Goal: Transaction & Acquisition: Purchase product/service

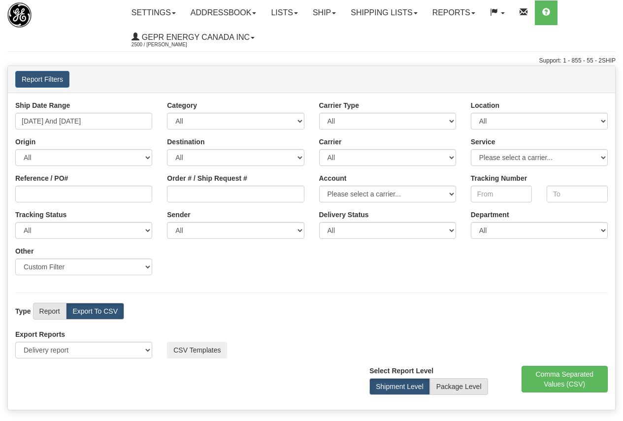
select select "211"
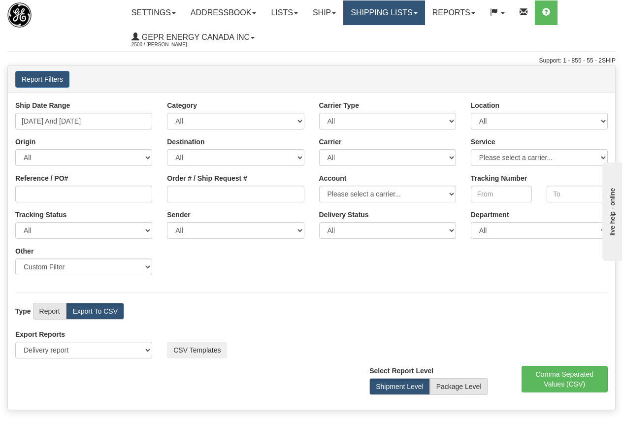
click at [366, 12] on link "Shipping lists" at bounding box center [383, 12] width 81 height 25
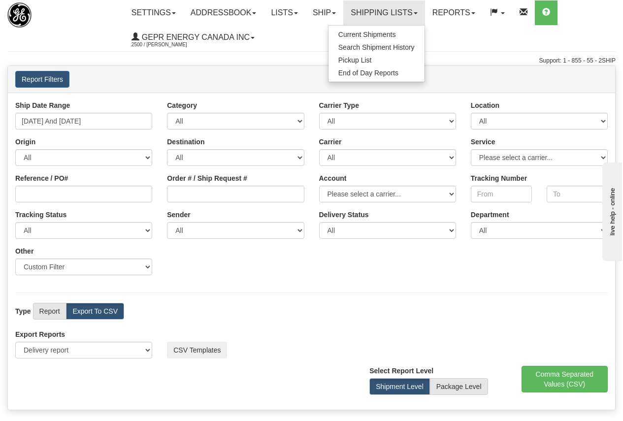
click at [287, 263] on div "Ship Date Range 09/26/2025 And 09/27/2025 Category All Inbound Outbound Carrier…" at bounding box center [311, 191] width 607 height 182
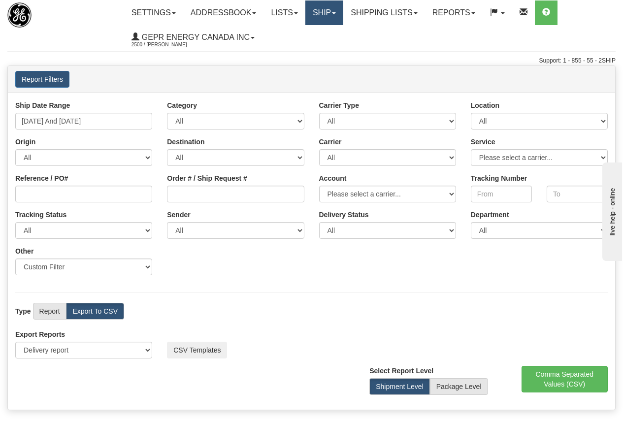
click at [330, 13] on link "Ship" at bounding box center [324, 12] width 38 height 25
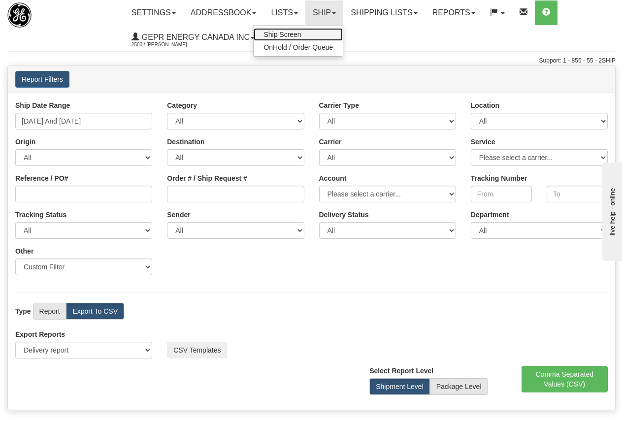
click at [292, 33] on span "Ship Screen" at bounding box center [282, 35] width 37 height 8
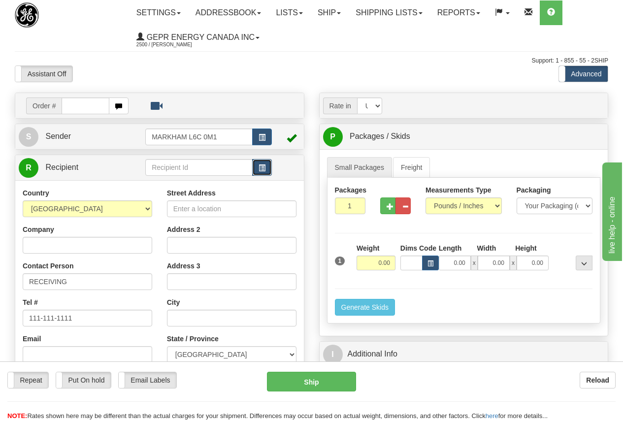
click at [262, 167] on span "button" at bounding box center [262, 168] width 7 height 6
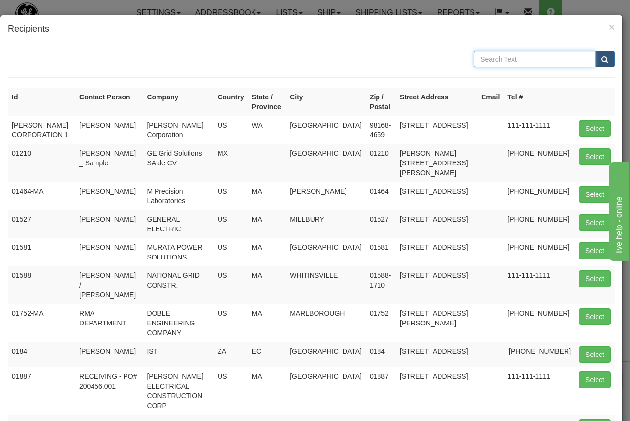
drag, startPoint x: 490, startPoint y: 58, endPoint x: 492, endPoint y: 50, distance: 8.1
click at [490, 57] on input "text" at bounding box center [535, 59] width 122 height 17
type input "48170"
click at [602, 57] on span "submit" at bounding box center [605, 60] width 7 height 6
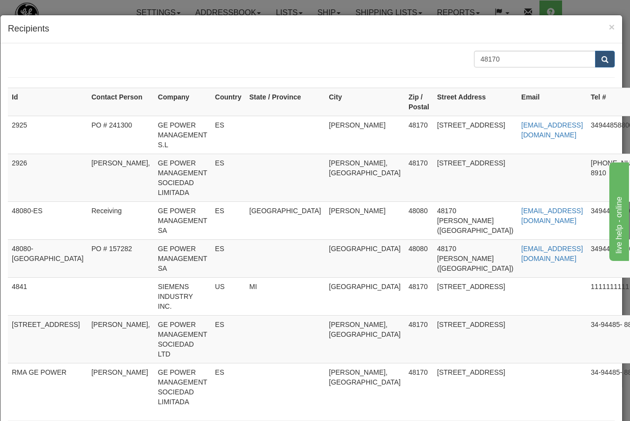
type input "2925"
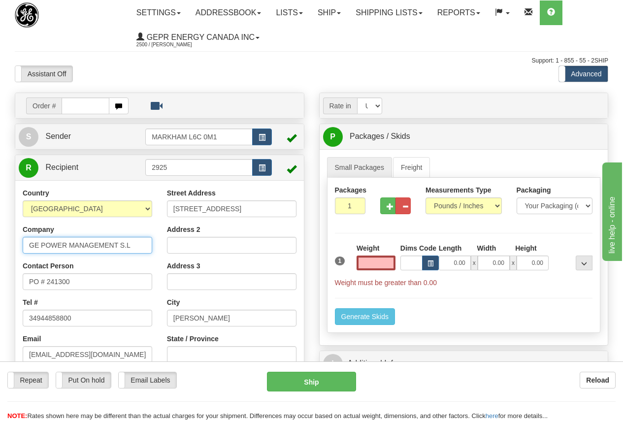
type input "0.00"
drag, startPoint x: 43, startPoint y: 245, endPoint x: 70, endPoint y: 244, distance: 27.1
click at [70, 244] on input "GE POWER MANAGEMENT S.L" at bounding box center [88, 245] width 130 height 17
drag, startPoint x: 58, startPoint y: 246, endPoint x: 51, endPoint y: 246, distance: 6.9
click at [58, 246] on input "GE POWER MANAGEMENT S.L" at bounding box center [88, 245] width 130 height 17
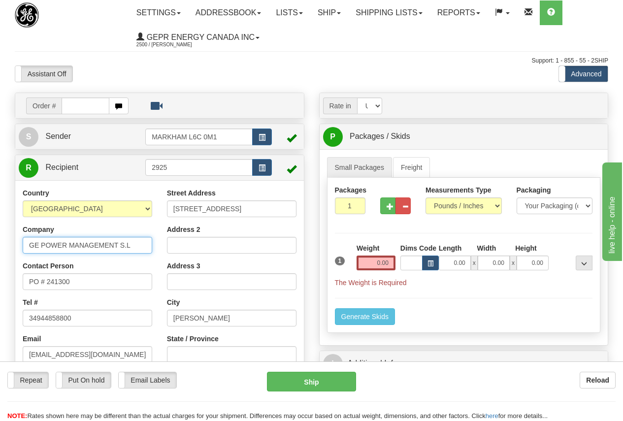
click at [43, 246] on input "GE POWER MANAGEMENT S.L" at bounding box center [88, 245] width 130 height 17
drag, startPoint x: 41, startPoint y: 246, endPoint x: 163, endPoint y: 246, distance: 122.1
click at [163, 246] on div "Country AFGHANISTAN ALAND ISLANDS ALBANIA ALGERIA AMERICAN SAMOA ANDORRA ANGOLA…" at bounding box center [159, 320] width 289 height 265
type input "GE VERNOVA"
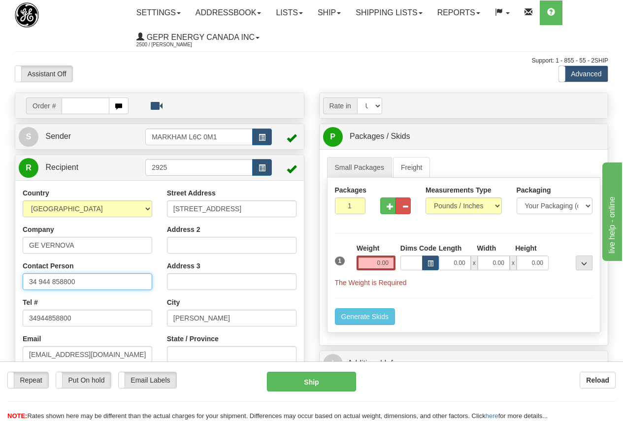
type input "34 944 858800"
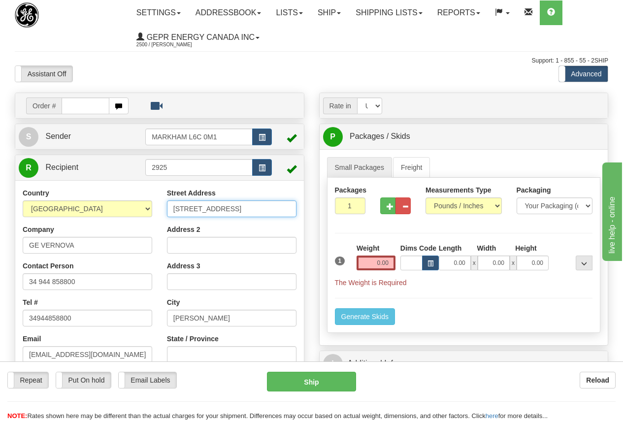
click at [257, 206] on input "AVENIDA PINOA 10" at bounding box center [232, 208] width 130 height 17
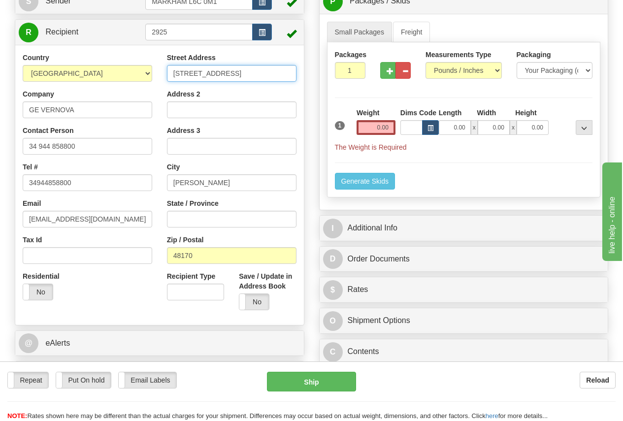
scroll to position [148, 0]
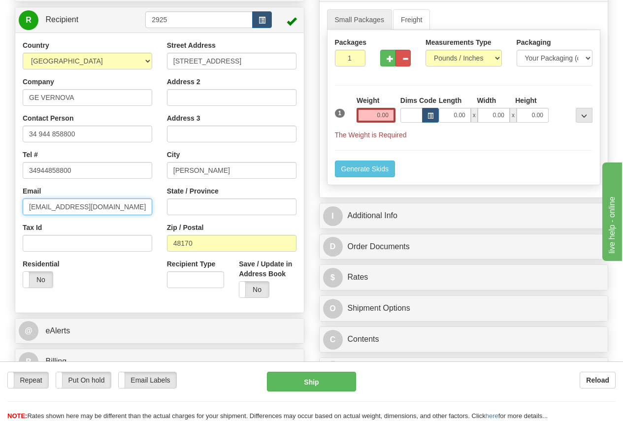
drag, startPoint x: 111, startPoint y: 206, endPoint x: -38, endPoint y: 210, distance: 149.3
click at [0, 210] on html "Training Course Close Toggle navigation Settings Shipping Preferences New Sende…" at bounding box center [311, 62] width 623 height 421
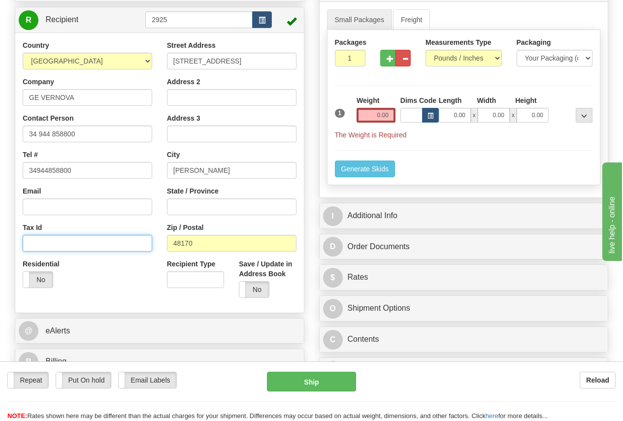
click at [50, 242] on input "Tax Id" at bounding box center [88, 243] width 130 height 17
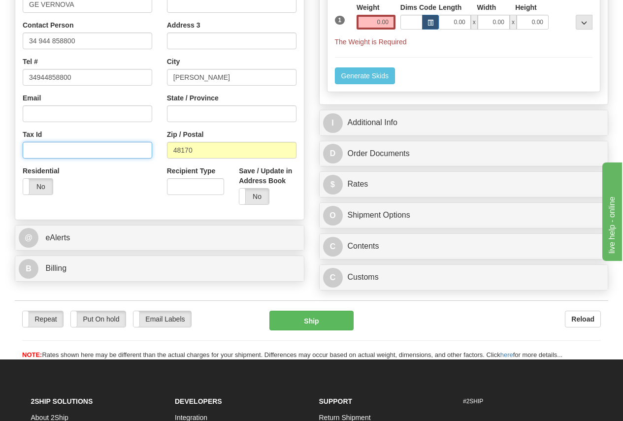
scroll to position [296, 0]
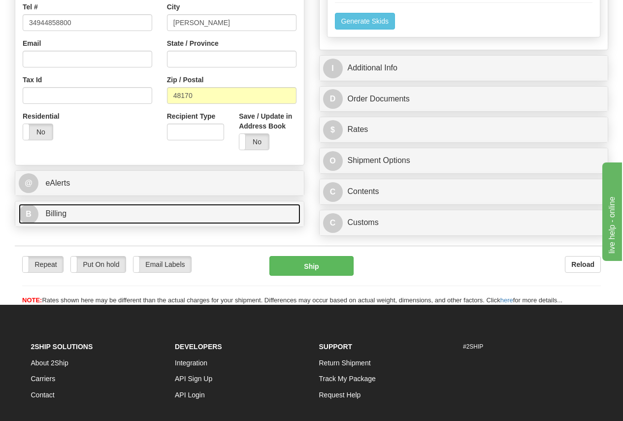
click at [57, 211] on span "Billing" at bounding box center [55, 213] width 21 height 8
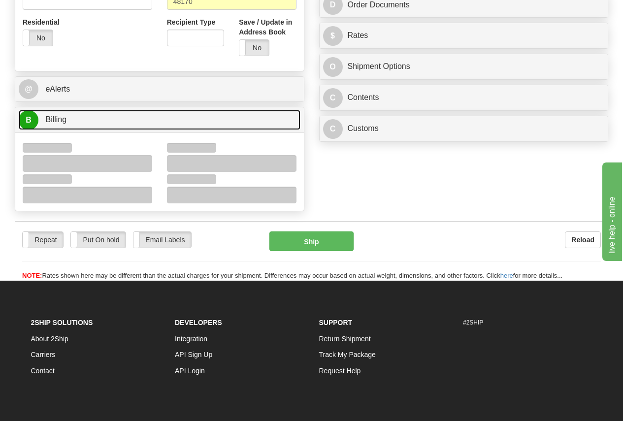
scroll to position [394, 0]
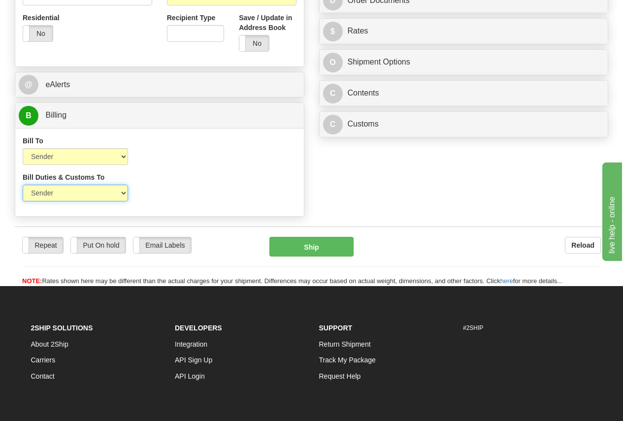
click at [54, 194] on select "Sender Recipient Third Party" at bounding box center [75, 193] width 105 height 17
select select "2"
click at [23, 185] on select "Sender Recipient Third Party" at bounding box center [75, 193] width 105 height 17
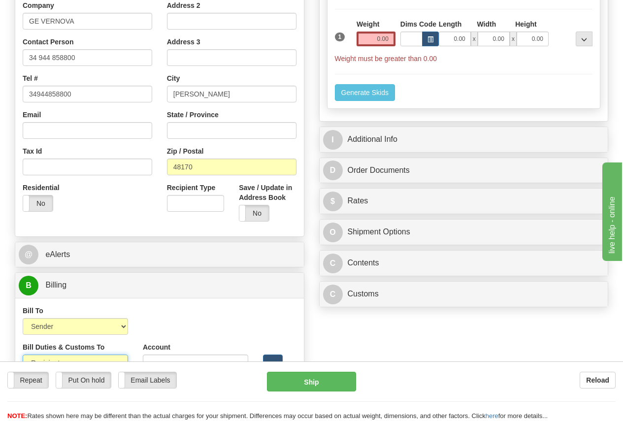
scroll to position [99, 0]
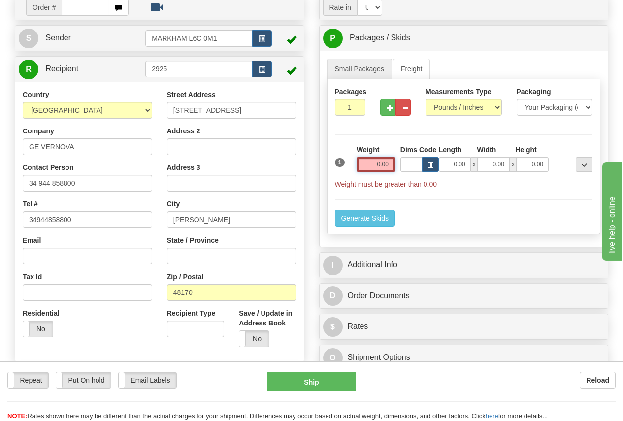
click at [373, 163] on input "0.00" at bounding box center [376, 164] width 39 height 15
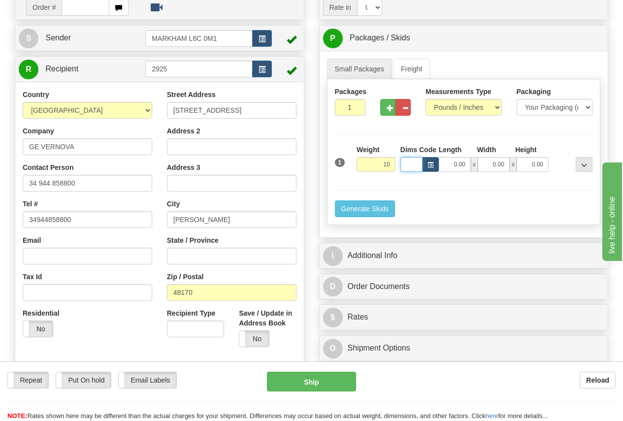
type input "10.00"
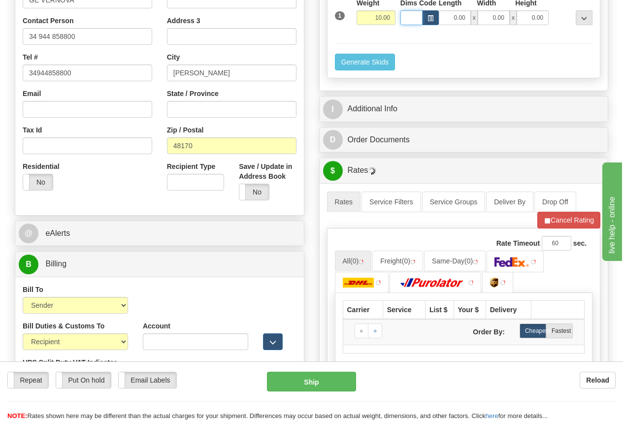
scroll to position [246, 0]
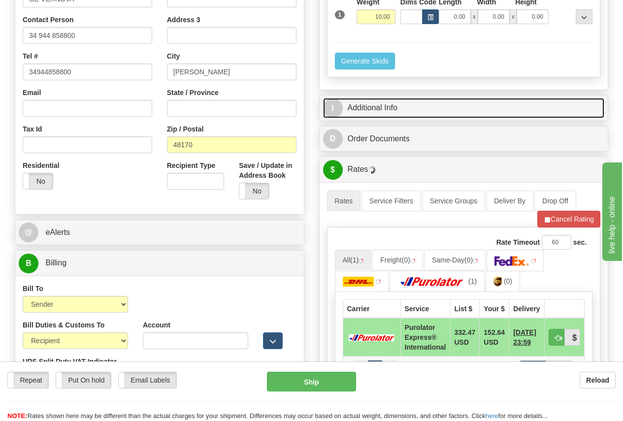
click at [386, 105] on link "I Additional Info" at bounding box center [464, 108] width 282 height 20
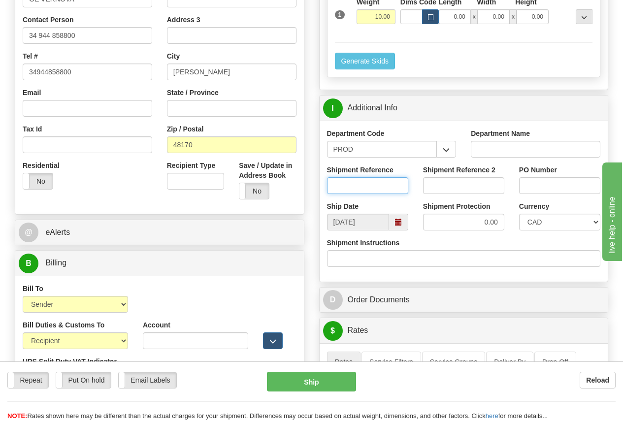
click at [355, 179] on input "Shipment Reference" at bounding box center [367, 185] width 81 height 17
type input "LOUIS MULIADI"
click at [546, 222] on select "CAD USD EUR ZAR RON ANG ARN AUD AUS AWG BBD BFR BGN BHD BMD BND BRC BRL CHP CKZ…" at bounding box center [559, 222] width 81 height 17
select select "1"
click at [519, 214] on select "CAD USD EUR ZAR RON ANG ARN AUD AUS AWG BBD BFR BGN BHD BMD BND BRC BRL CHP CKZ…" at bounding box center [559, 222] width 81 height 17
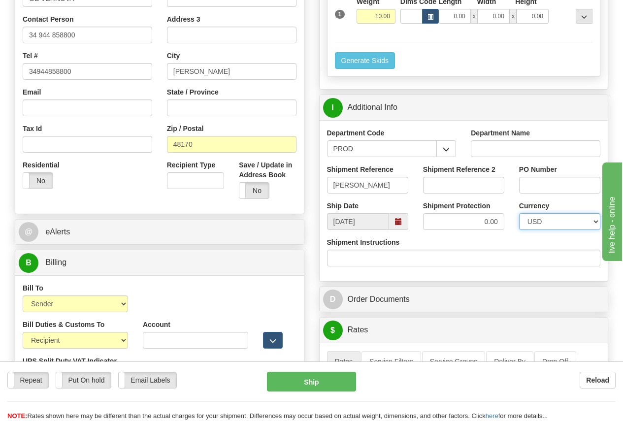
scroll to position [493, 0]
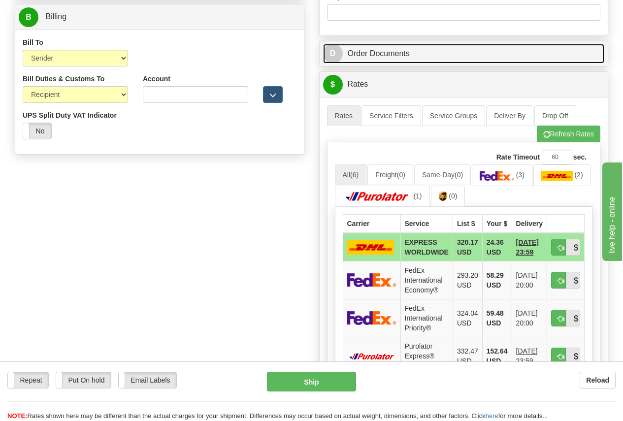
click at [408, 53] on link "D Order Documents" at bounding box center [464, 54] width 282 height 20
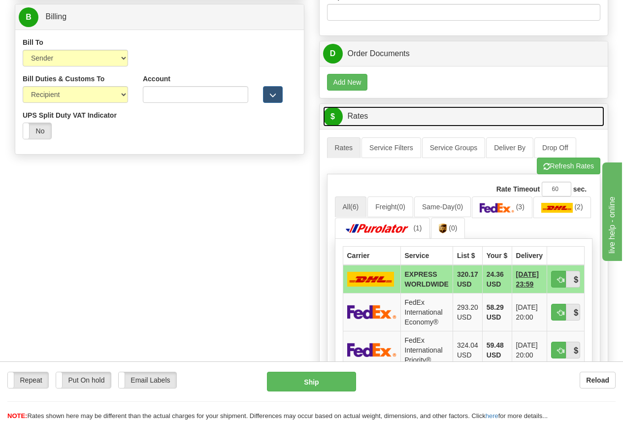
click at [369, 116] on link "$ Rates" at bounding box center [464, 116] width 282 height 20
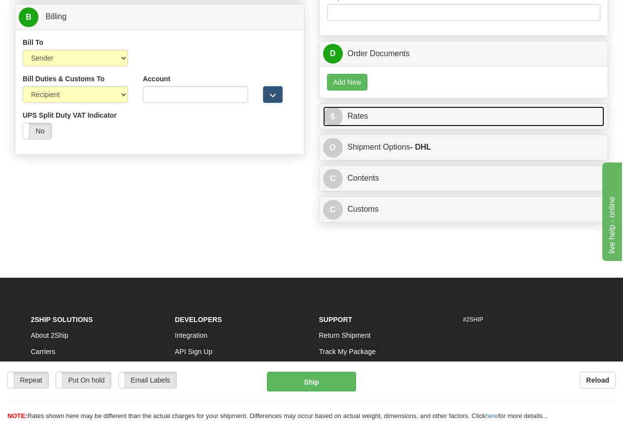
click at [373, 115] on link "$ Rates" at bounding box center [464, 116] width 282 height 20
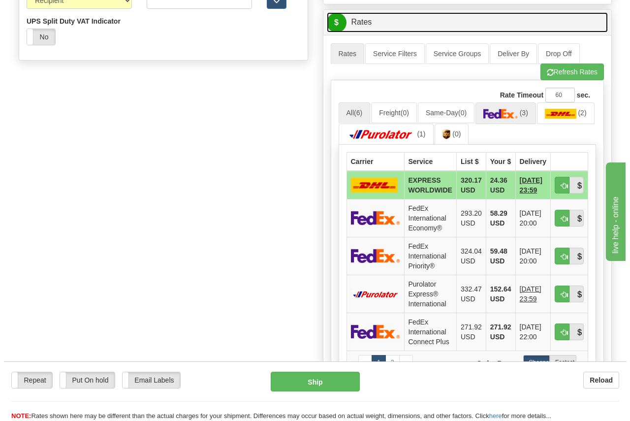
scroll to position [591, 0]
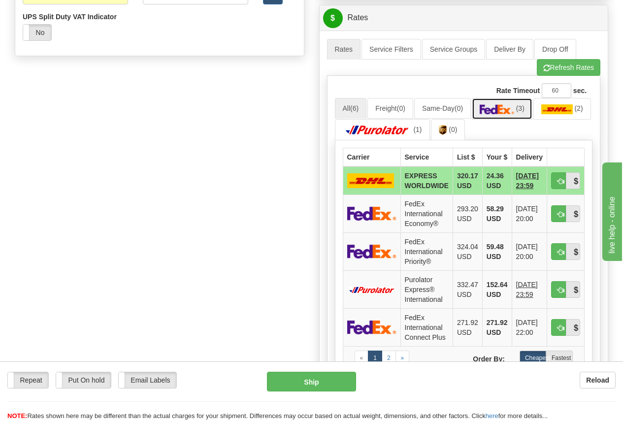
click at [514, 111] on img at bounding box center [497, 109] width 34 height 10
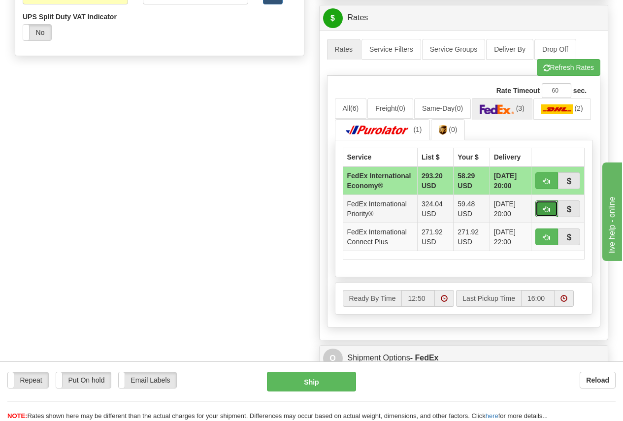
click at [543, 213] on span "button" at bounding box center [546, 209] width 7 height 6
type input "01"
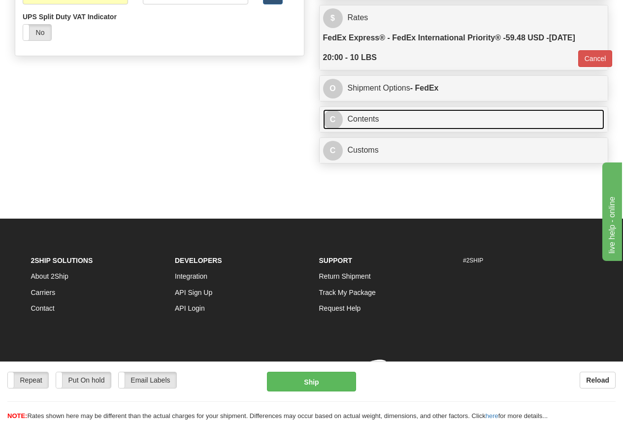
click at [368, 118] on link "C Contents" at bounding box center [464, 119] width 282 height 20
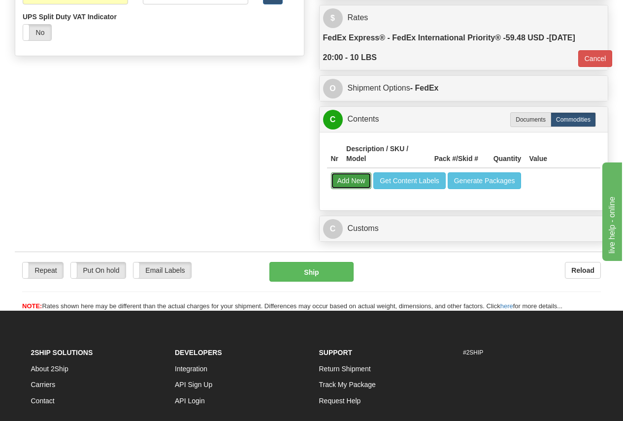
click at [359, 177] on button "Add New" at bounding box center [351, 180] width 41 height 17
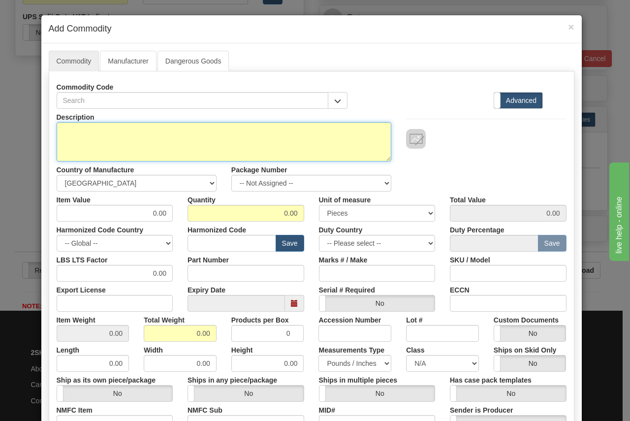
click at [80, 127] on textarea "Description" at bounding box center [224, 141] width 335 height 39
type textarea "859 MOTOR PROTECTION RELAY"
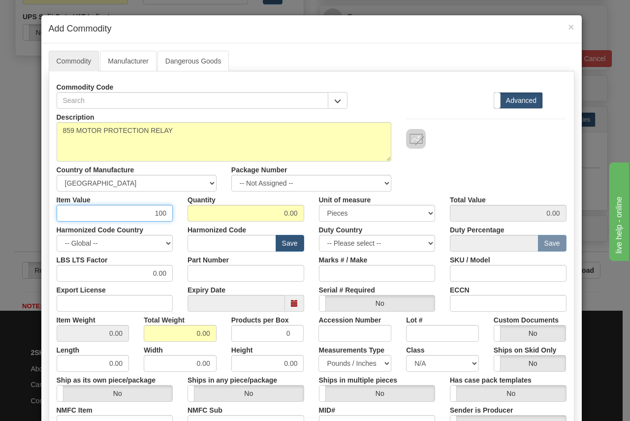
type input "100"
type input "1"
type input "100.00"
click at [194, 238] on input "text" at bounding box center [232, 243] width 89 height 17
type input "8538.10.0090"
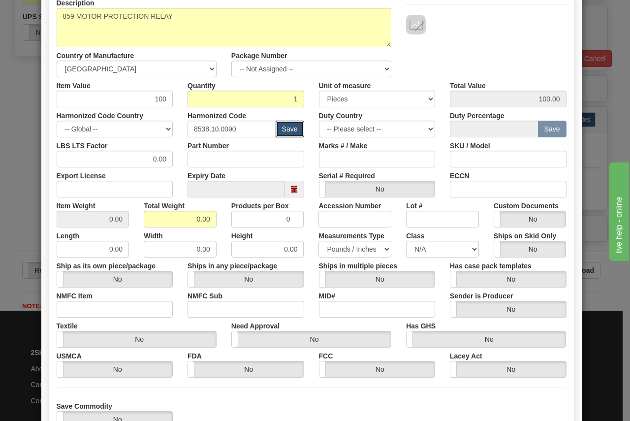
scroll to position [148, 0]
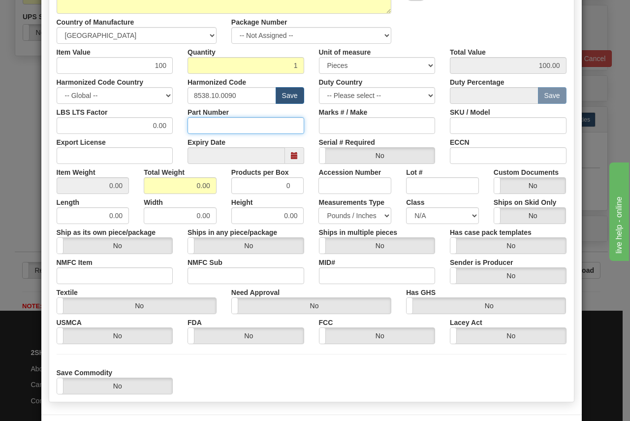
click at [212, 123] on input "Part Number" at bounding box center [246, 125] width 117 height 17
type input "859"
click at [179, 184] on input "0.00" at bounding box center [180, 185] width 73 height 17
drag, startPoint x: 179, startPoint y: 184, endPoint x: 180, endPoint y: 163, distance: 20.7
click at [179, 180] on input "0.00" at bounding box center [180, 185] width 73 height 17
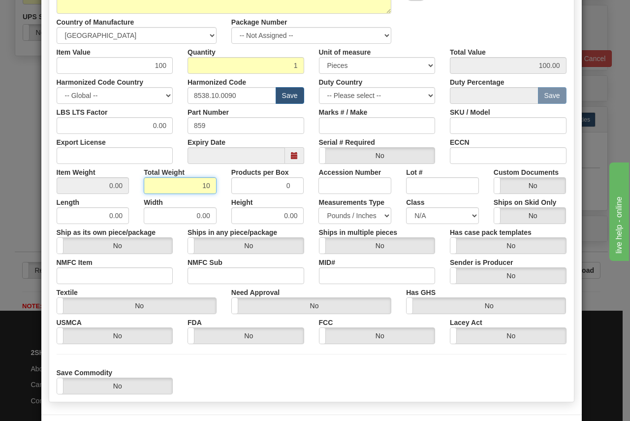
type input "10"
type input "10.0000"
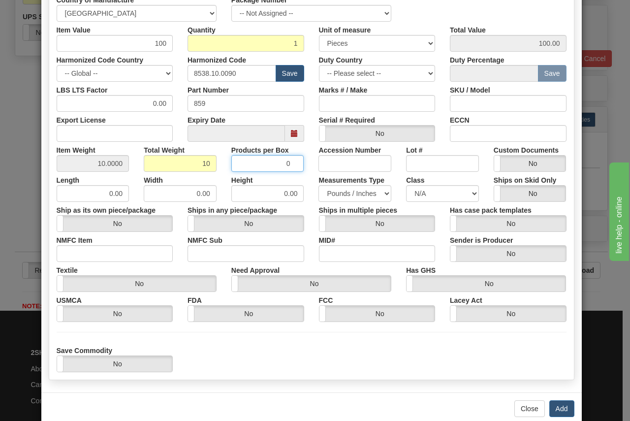
scroll to position [189, 0]
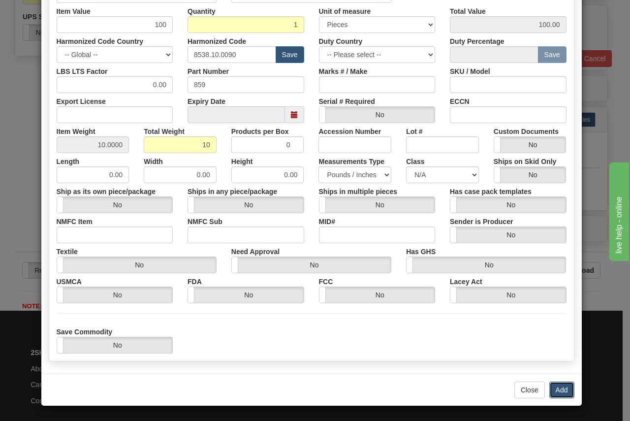
click at [555, 390] on button "Add" at bounding box center [562, 390] width 25 height 17
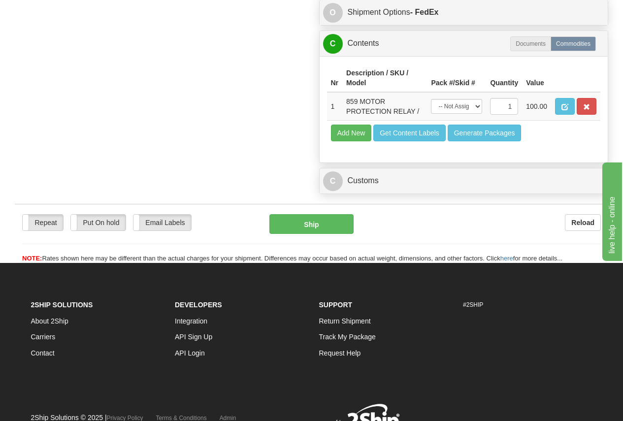
scroll to position [690, 0]
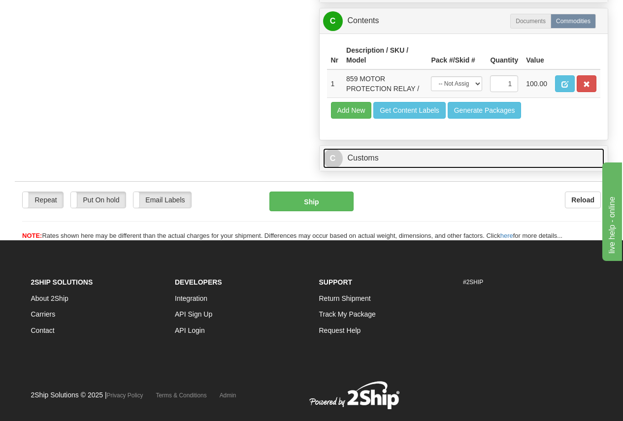
click at [371, 162] on link "C Customs" at bounding box center [464, 158] width 282 height 20
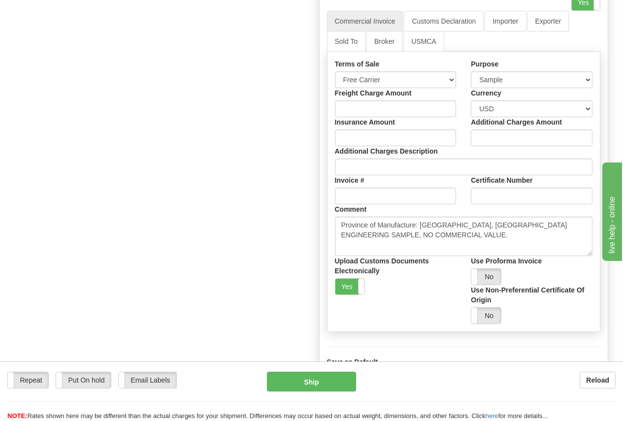
scroll to position [872, 0]
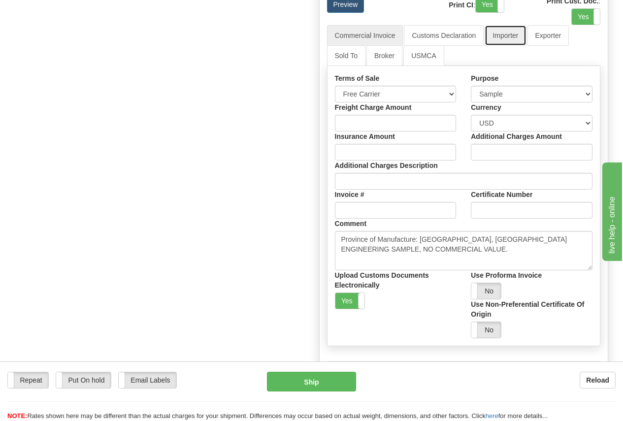
click at [503, 39] on link "Importer" at bounding box center [505, 35] width 41 height 21
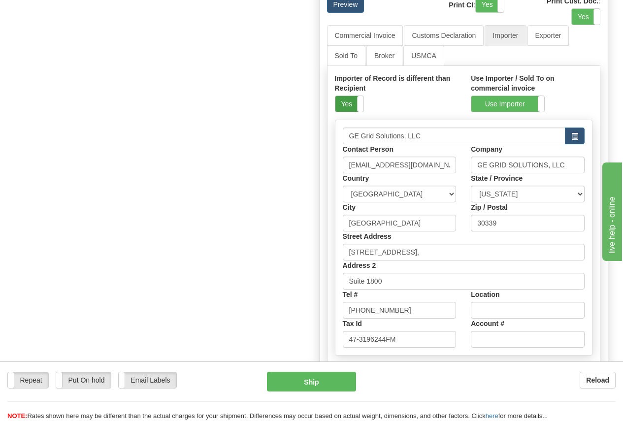
click at [349, 107] on label "Yes" at bounding box center [349, 104] width 28 height 16
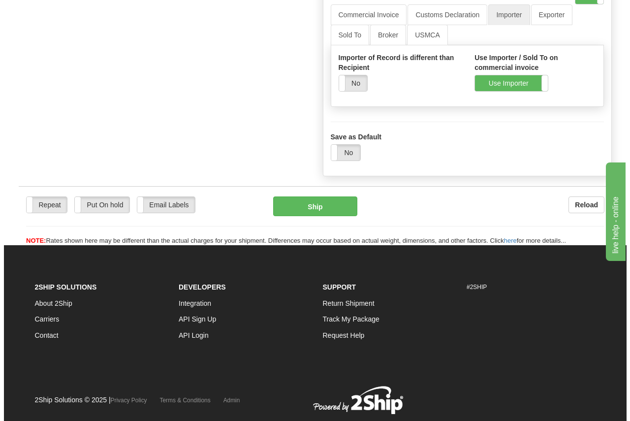
scroll to position [910, 0]
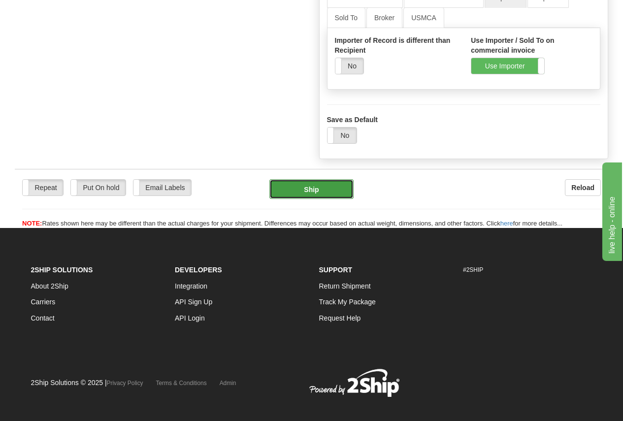
click at [308, 191] on button "Ship" at bounding box center [311, 189] width 84 height 20
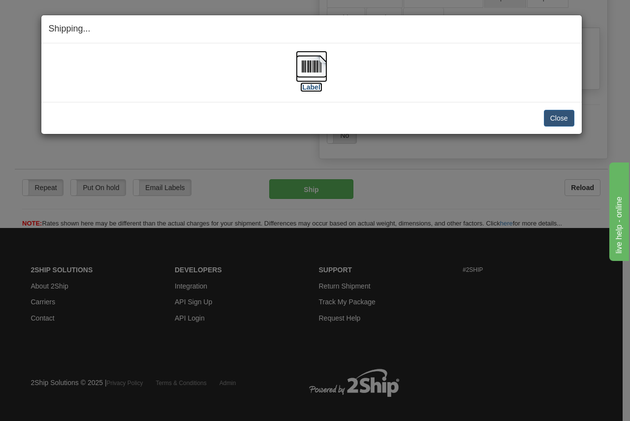
click at [317, 73] on img at bounding box center [312, 67] width 32 height 32
click at [560, 116] on button "Close" at bounding box center [559, 118] width 31 height 17
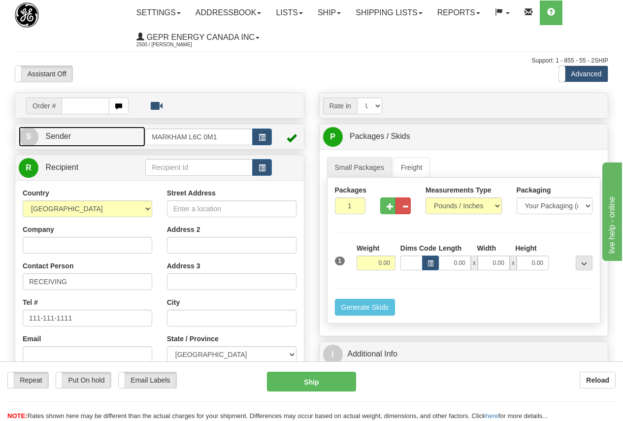
click at [116, 137] on link "S Sender" at bounding box center [82, 137] width 127 height 20
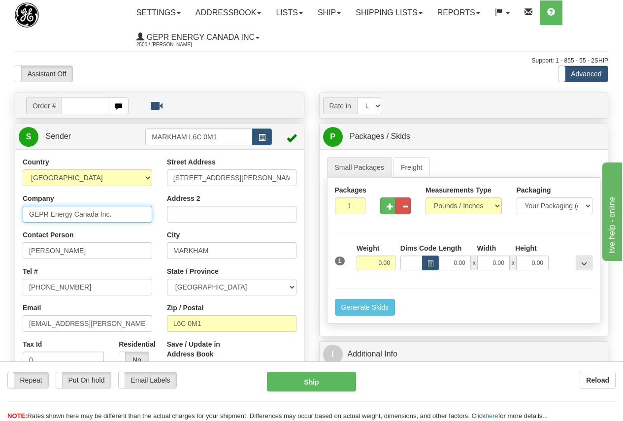
drag, startPoint x: 58, startPoint y: 209, endPoint x: 52, endPoint y: 211, distance: 6.4
click at [58, 209] on input "GEPR Energy Canada Inc." at bounding box center [88, 214] width 130 height 17
drag, startPoint x: 29, startPoint y: 215, endPoint x: 144, endPoint y: 218, distance: 115.8
click at [144, 218] on input "GEPR Energy Canada Inc." at bounding box center [88, 214] width 130 height 17
paste input "Carlos A. Garcia"
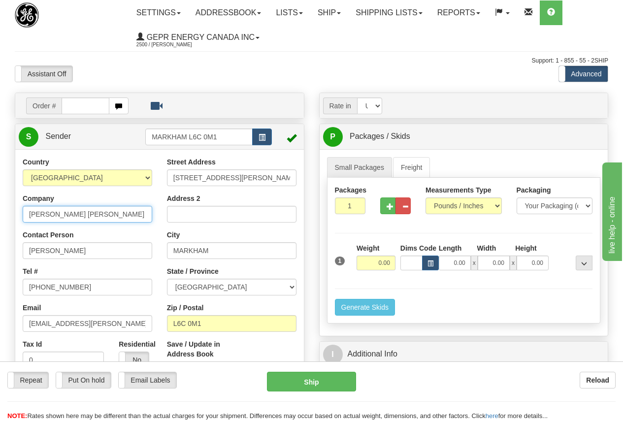
type input "Carlos A. Garcia"
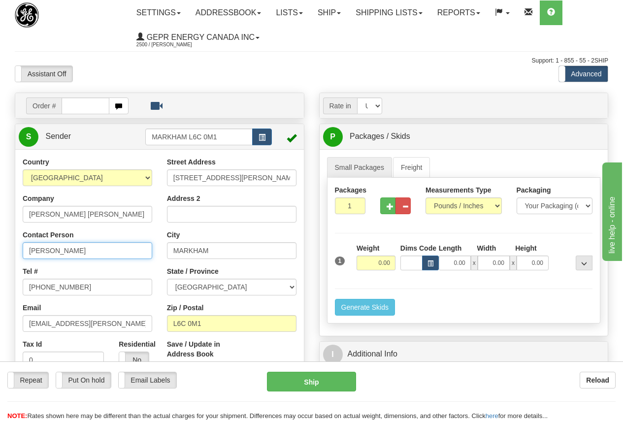
paste input "Carlos A. Garcia"
type input "Carlos A. Garcia"
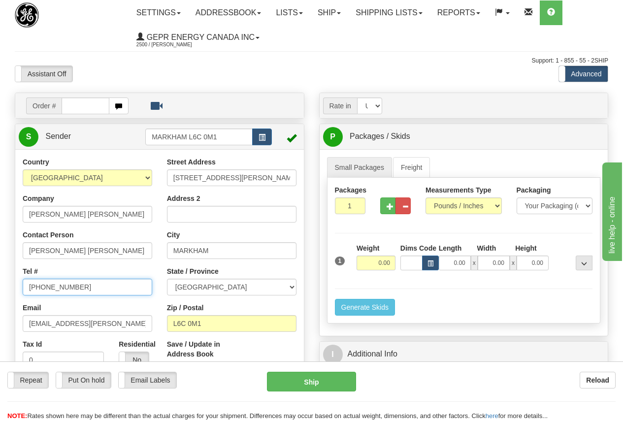
click at [85, 287] on input "905-927-5013" at bounding box center [88, 287] width 130 height 17
paste input "617-895-7498"
type input "617-895-7498"
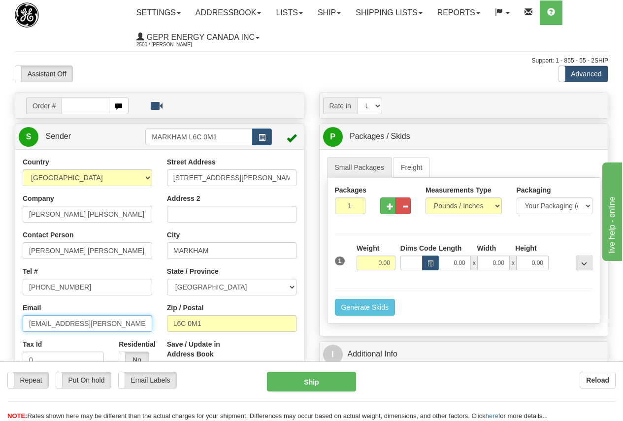
type input "\"
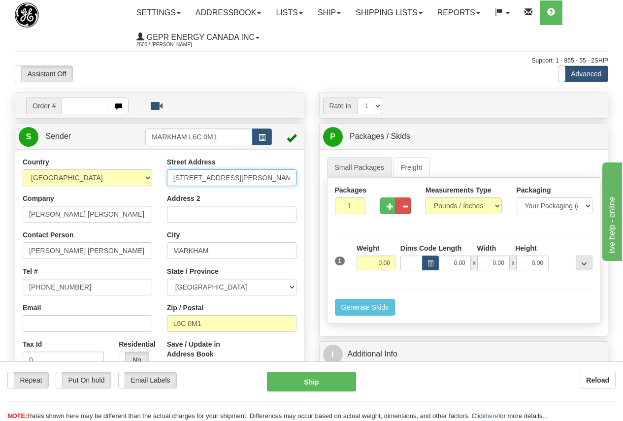
click at [170, 176] on input "650 MARKLAND STREET" at bounding box center [232, 177] width 130 height 17
drag, startPoint x: 170, startPoint y: 178, endPoint x: 277, endPoint y: 181, distance: 107.4
click at [277, 181] on input "650 MARKLAND STREET" at bounding box center [232, 177] width 130 height 17
paste input "9275 Highway 48"
type input "9275 Highway 48"
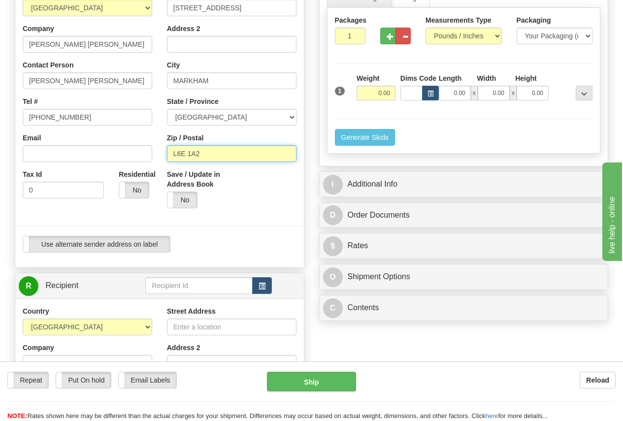
scroll to position [197, 0]
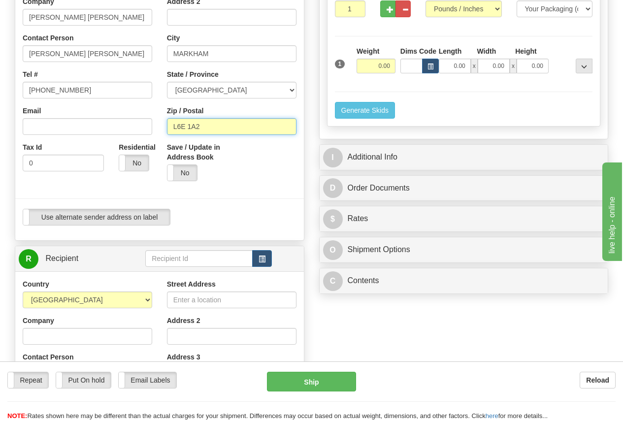
type input "L6E 1A2"
click at [89, 299] on select "AFGHANISTAN ALAND ISLANDS ALBANIA ALGERIA AMERICAN SAMOA ANDORRA ANGOLA ANGUILL…" at bounding box center [88, 300] width 130 height 17
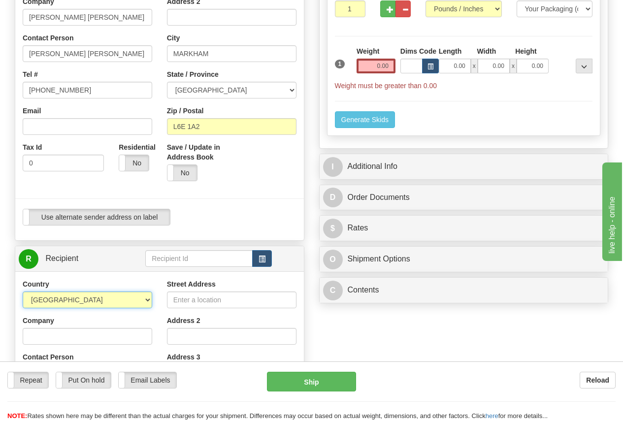
select select "US"
click at [23, 292] on select "AFGHANISTAN ALAND ISLANDS ALBANIA ALGERIA AMERICAN SAMOA ANDORRA ANGOLA ANGUILL…" at bounding box center [88, 300] width 130 height 17
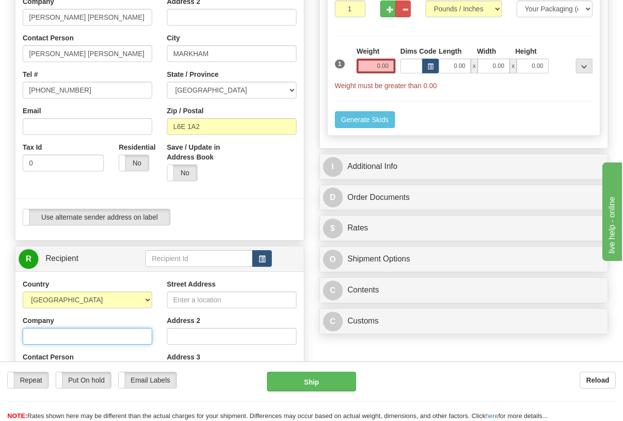
click at [55, 332] on input "Company" at bounding box center [88, 336] width 130 height 17
click at [39, 334] on input "Company" at bounding box center [88, 336] width 130 height 17
paste input "Engineered Energy Solutions/ Electronic Power Designs"
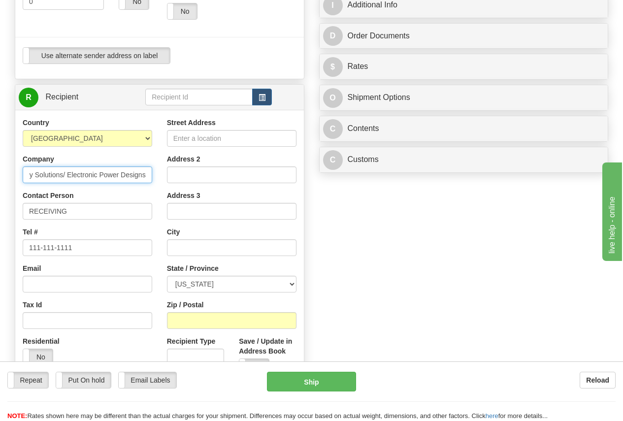
scroll to position [394, 0]
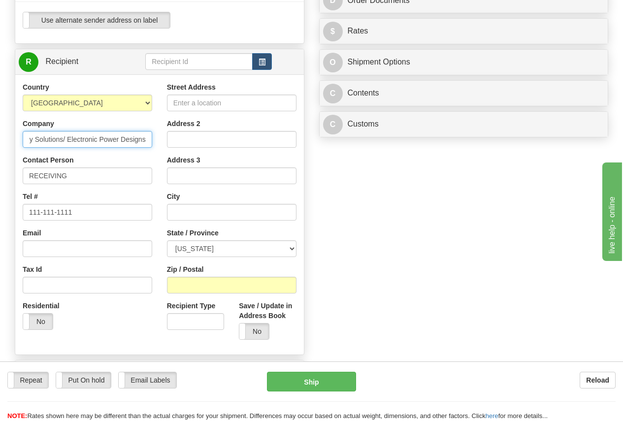
type input "Engineered Energy Solutions/ Electronic Power Designs"
drag, startPoint x: 70, startPoint y: 172, endPoint x: 78, endPoint y: 172, distance: 8.4
click at [71, 172] on input "RECEIVING" at bounding box center [88, 175] width 130 height 17
paste input "Pete Moskal"
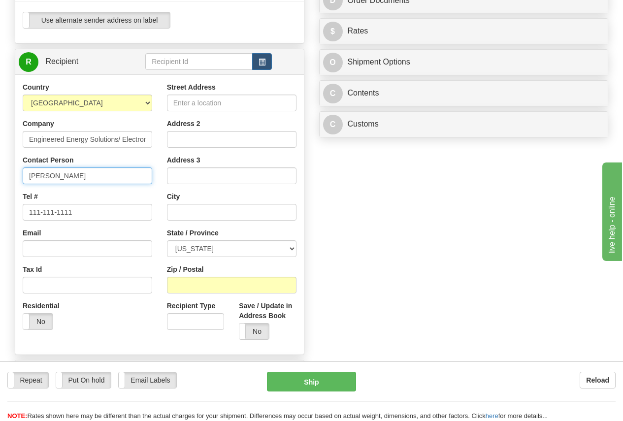
type input "Pete Moskal"
click at [94, 204] on input "111-111-1111" at bounding box center [88, 212] width 130 height 17
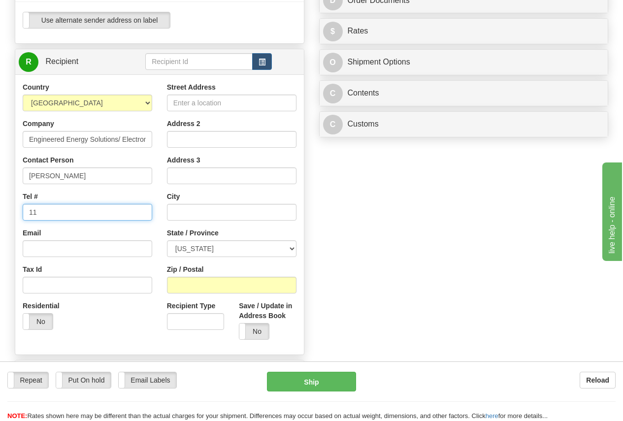
type input "1"
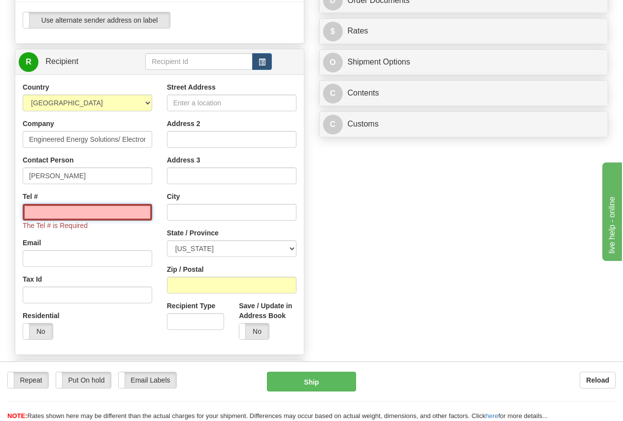
paste input "973-277-0182"
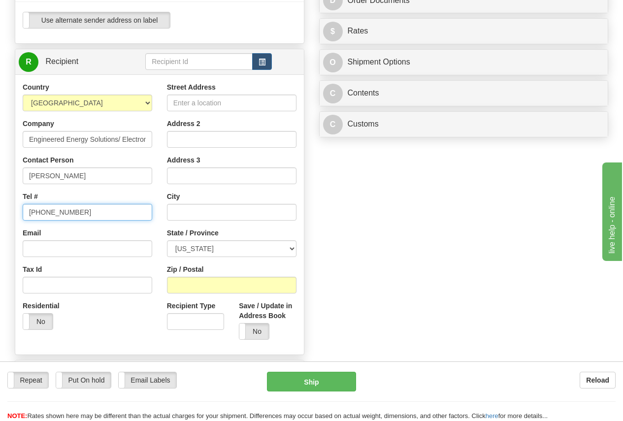
type input "973-277-0182"
click at [184, 102] on input "Street Address" at bounding box center [232, 103] width 130 height 17
paste input "132 Union Ave"
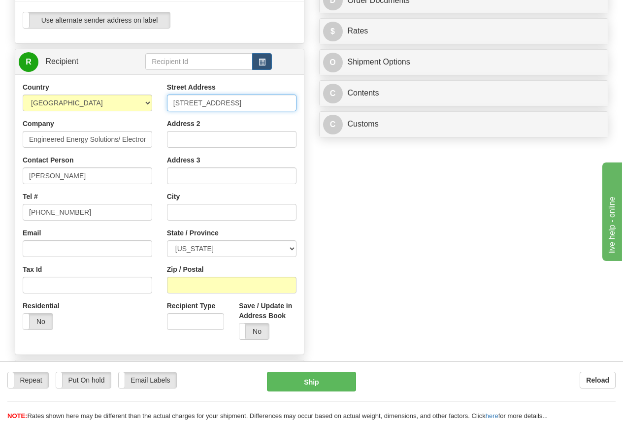
type input "132 Union Ave"
click at [186, 210] on input "text" at bounding box center [232, 212] width 130 height 17
paste input "Bloomingdale"
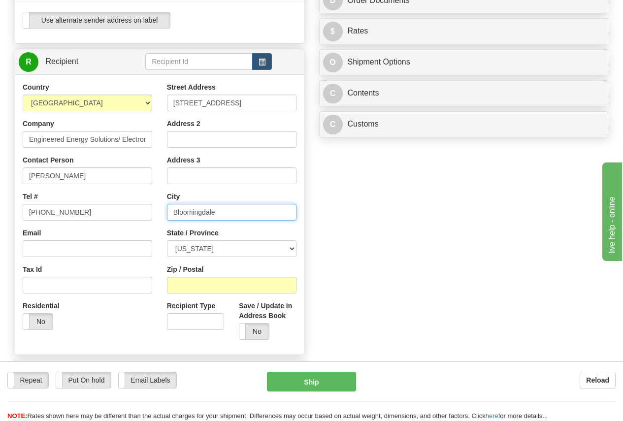
type input "Bloomingdale"
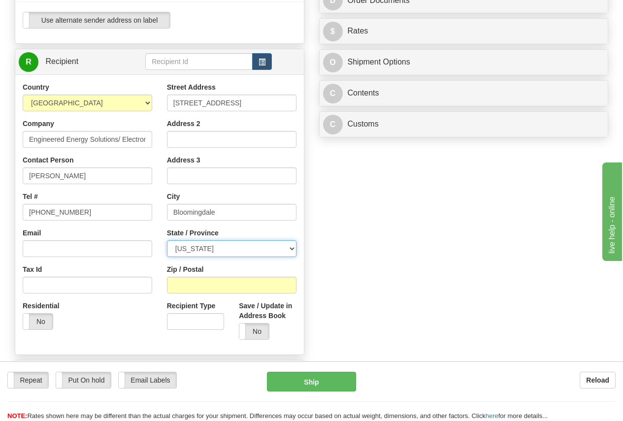
click at [191, 247] on select "ALABAMA ALASKA ARIZONA ARKANSAS Armed Forces America Armed Forces Europe Armed …" at bounding box center [232, 248] width 130 height 17
click at [167, 240] on select "ALABAMA ALASKA ARIZONA ARKANSAS Armed Forces America Armed Forces Europe Armed …" at bounding box center [232, 248] width 130 height 17
click at [228, 250] on select "ALABAMA ALASKA ARIZONA ARKANSAS Armed Forces America Armed Forces Europe Armed …" at bounding box center [232, 248] width 130 height 17
select select "NJ"
click at [167, 240] on select "ALABAMA ALASKA ARIZONA ARKANSAS Armed Forces America Armed Forces Europe Armed …" at bounding box center [232, 248] width 130 height 17
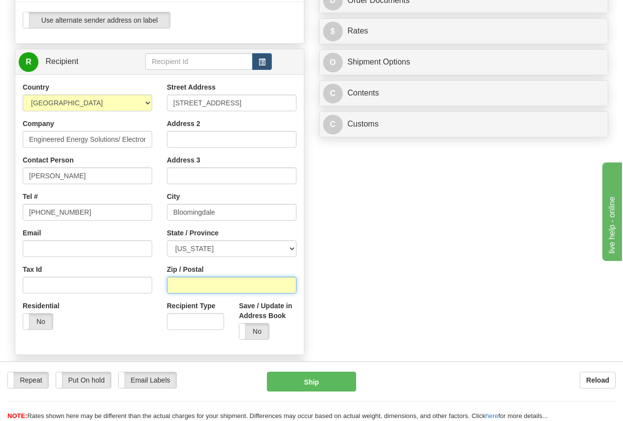
click at [192, 285] on input "Zip / Postal" at bounding box center [232, 285] width 130 height 17
type input "07043"
type input "MONTCLAIR"
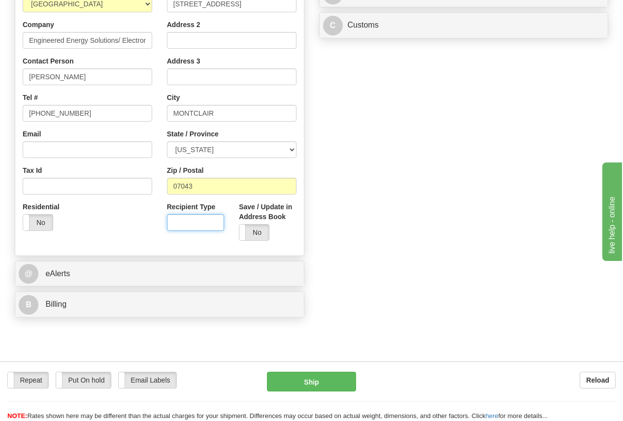
scroll to position [542, 0]
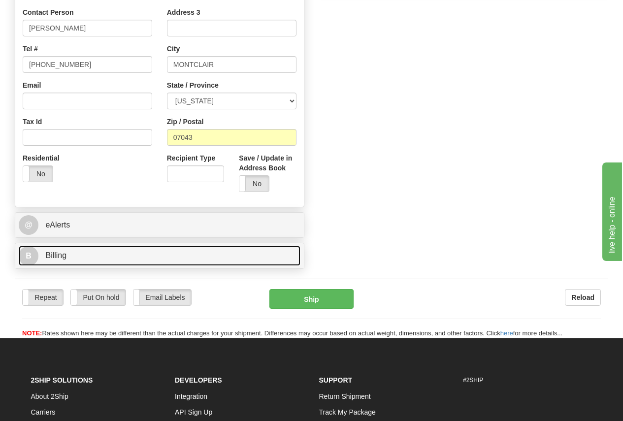
click at [59, 252] on span "Billing" at bounding box center [55, 255] width 21 height 8
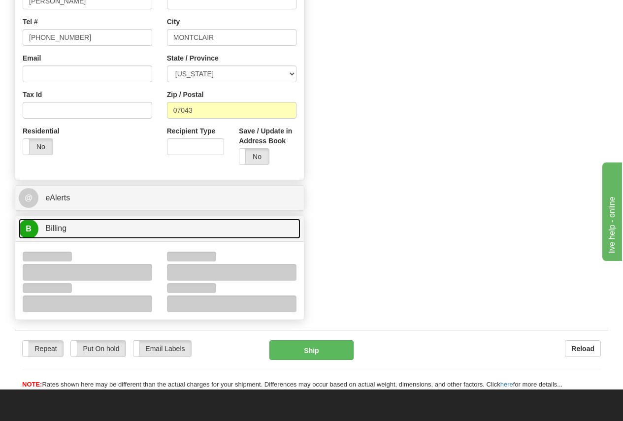
scroll to position [591, 0]
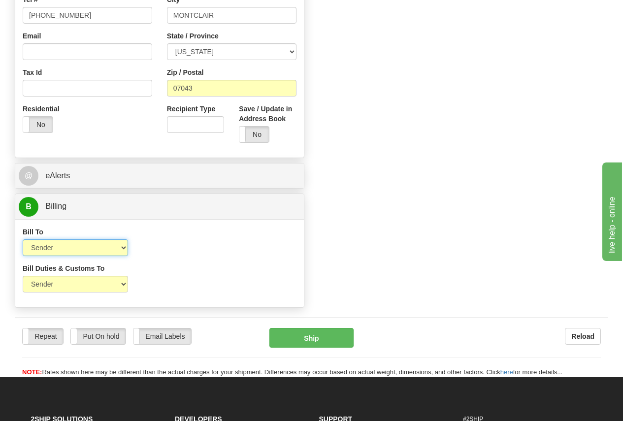
click at [60, 250] on select "Sender Recipient Third Party Collect" at bounding box center [75, 247] width 105 height 17
select select "3"
click at [23, 239] on select "Sender Recipient Third Party Collect" at bounding box center [75, 247] width 105 height 17
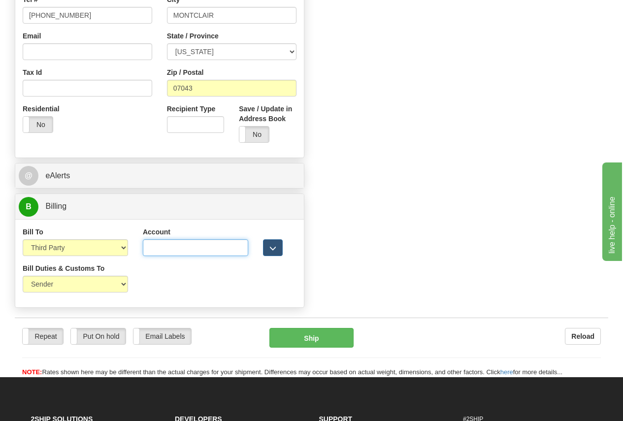
click at [153, 249] on input "Account" at bounding box center [195, 247] width 105 height 17
paste input "369-201-433"
type input "369201433"
click at [49, 285] on select "Sender Recipient Third Party" at bounding box center [75, 284] width 105 height 17
click at [23, 276] on select "Sender Recipient Third Party" at bounding box center [75, 284] width 105 height 17
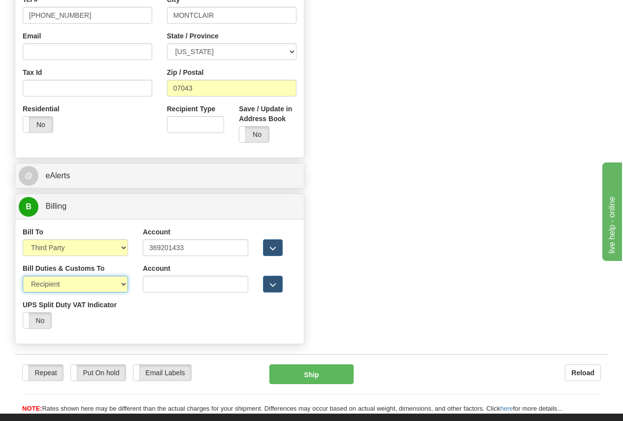
click at [50, 282] on select "Sender Recipient Third Party" at bounding box center [75, 284] width 105 height 17
select select "3"
click at [23, 276] on select "Sender Recipient Third Party" at bounding box center [75, 284] width 105 height 17
click at [156, 279] on input "Account" at bounding box center [195, 284] width 105 height 17
click at [162, 249] on input "369201433" at bounding box center [195, 247] width 105 height 17
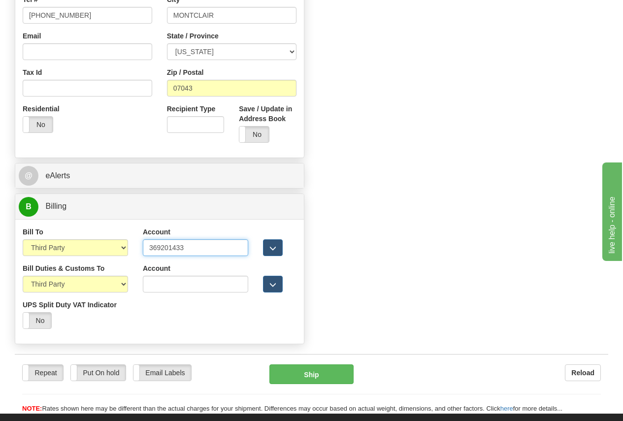
click at [162, 249] on input "369201433" at bounding box center [195, 247] width 105 height 17
click at [161, 281] on input "Account" at bounding box center [195, 284] width 105 height 17
paste input "369201433"
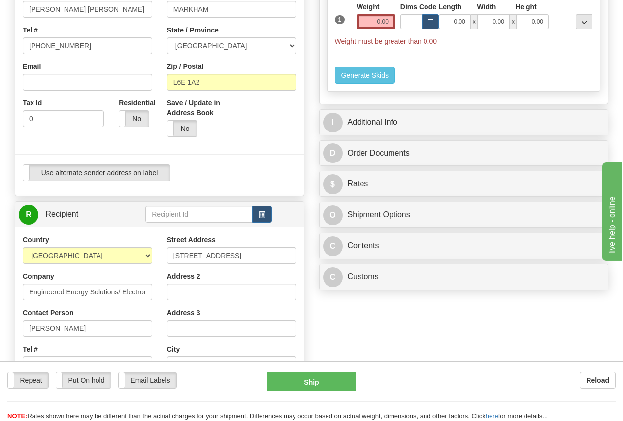
scroll to position [148, 0]
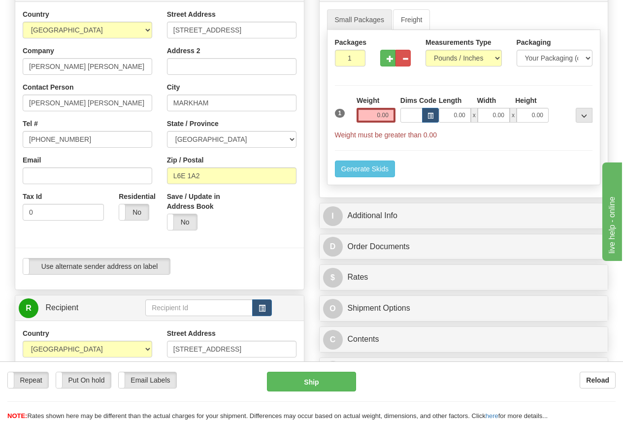
type input "369201433"
click at [343, 56] on input "1" at bounding box center [350, 58] width 31 height 17
type input "10"
click at [372, 115] on input "0.00" at bounding box center [376, 115] width 39 height 15
click at [372, 113] on input "text" at bounding box center [376, 115] width 39 height 15
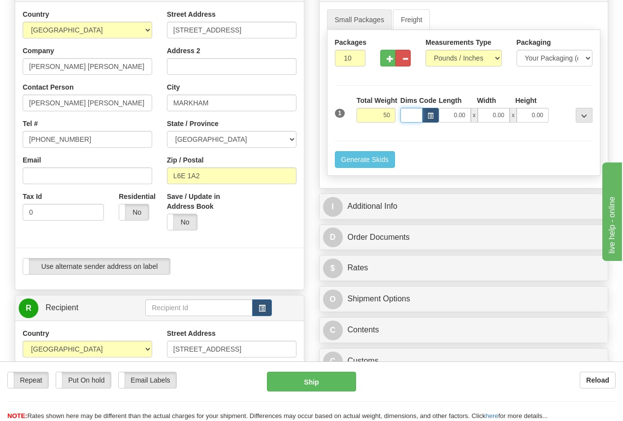
type input "50.00"
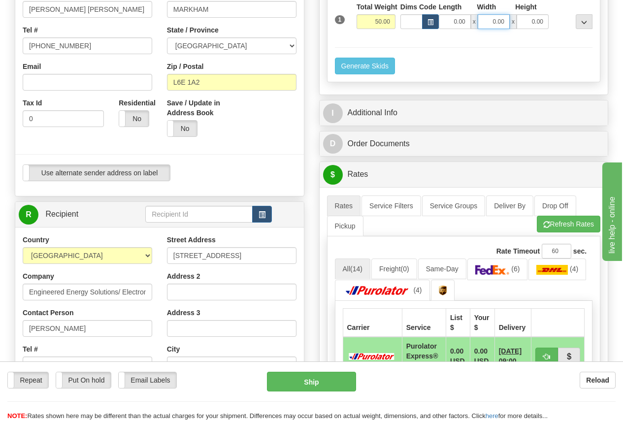
scroll to position [246, 0]
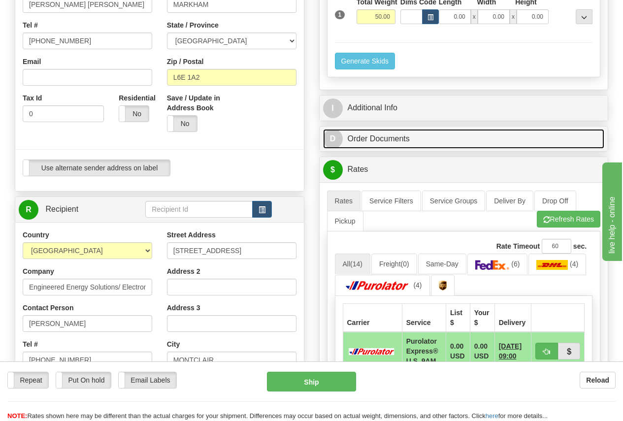
click at [384, 138] on link "D Order Documents" at bounding box center [464, 139] width 282 height 20
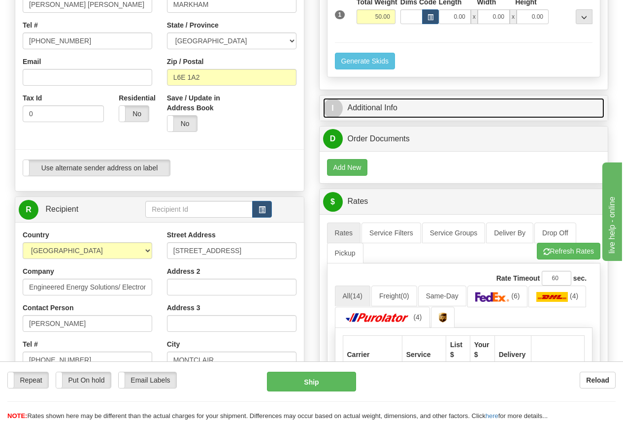
click at [373, 106] on link "I Additional Info" at bounding box center [464, 108] width 282 height 20
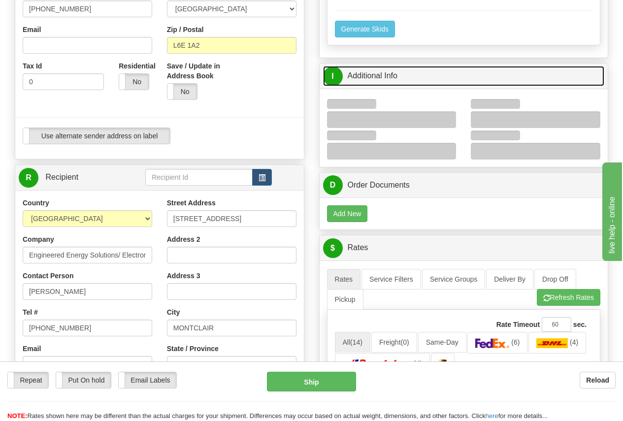
scroll to position [296, 0]
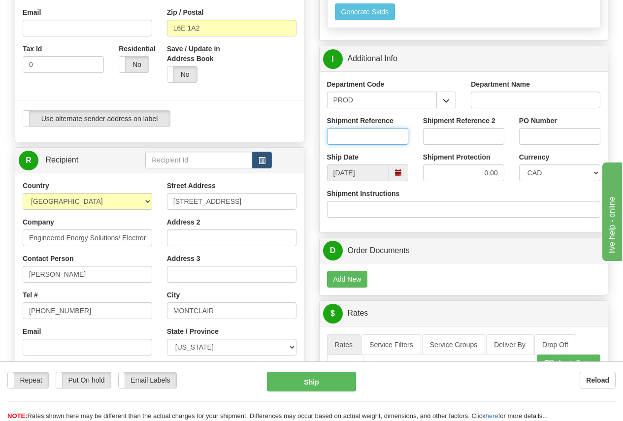
click at [350, 134] on input "Shipment Reference" at bounding box center [367, 136] width 81 height 17
type input "CARLOS GARCIA"
click at [542, 174] on select "CAD USD EUR ZAR RON ANG ARN AUD AUS AWG BBD BFR BGN BHD BMD BND BRC BRL CHP CKZ…" at bounding box center [559, 173] width 81 height 17
select select "1"
click at [519, 165] on select "CAD USD EUR ZAR RON ANG ARN AUD AUS AWG BBD BFR BGN BHD BMD BND BRC BRL CHP CKZ…" at bounding box center [559, 173] width 81 height 17
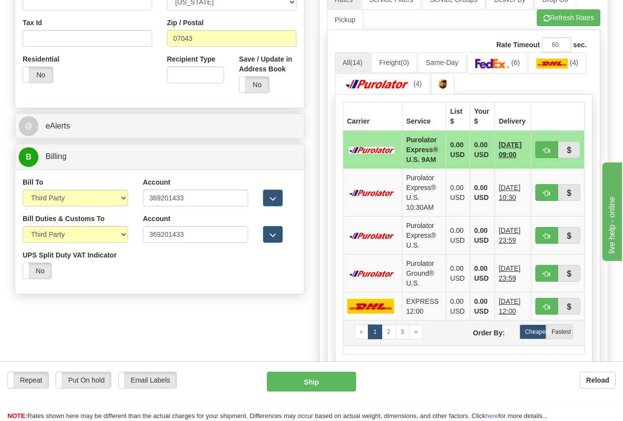
scroll to position [640, 0]
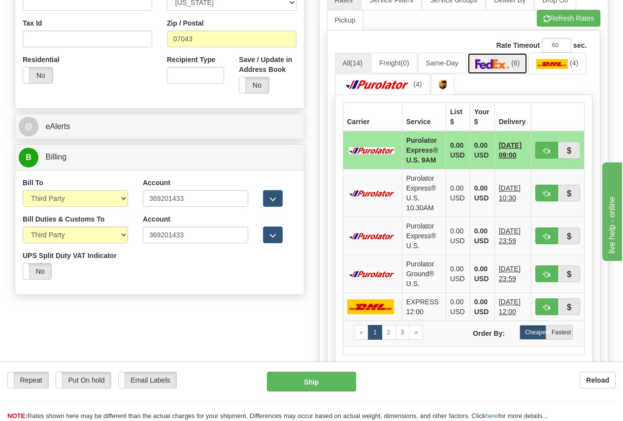
click at [507, 63] on img at bounding box center [492, 64] width 34 height 10
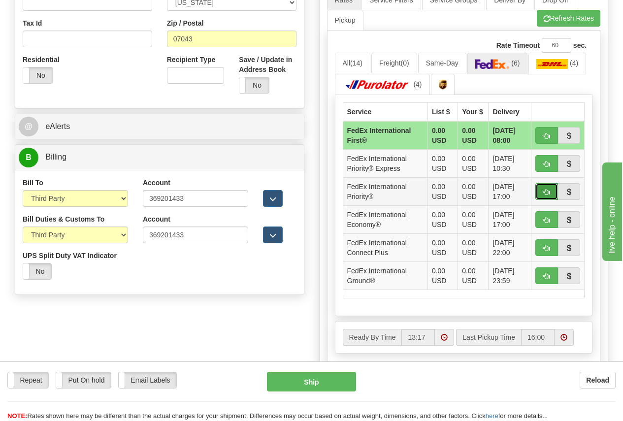
click at [550, 188] on button "button" at bounding box center [546, 191] width 23 height 17
type input "01"
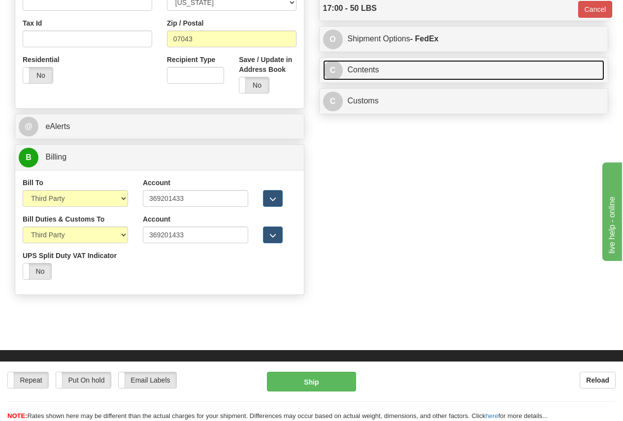
click at [375, 69] on link "C Contents" at bounding box center [464, 70] width 282 height 20
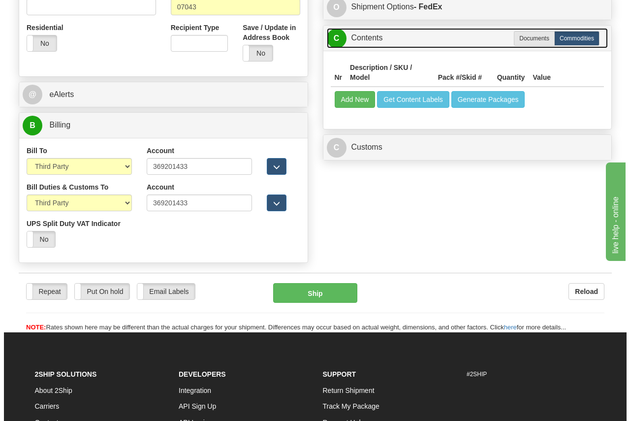
scroll to position [690, 0]
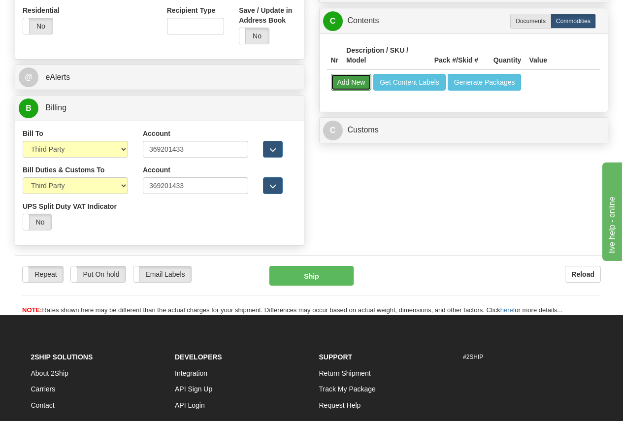
click at [354, 78] on button "Add New" at bounding box center [351, 82] width 41 height 17
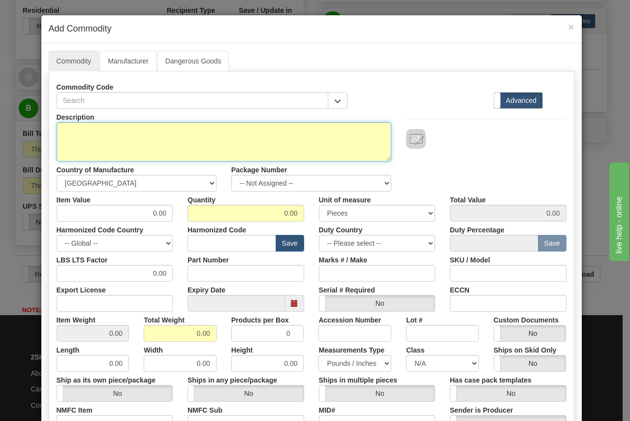
click at [88, 127] on textarea "Description" at bounding box center [224, 141] width 335 height 39
paste textarea "339EP5G5HRSNMSNDN"
type textarea "P/N 339EP5G5HRSNMSNDN"
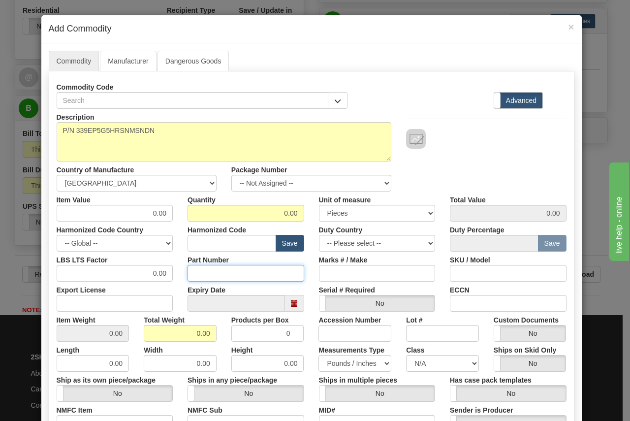
click at [200, 269] on input "Part Number" at bounding box center [246, 273] width 117 height 17
paste input "339EP5G5HRSNMSNDN"
type input "339EP5G5HRSNMSNDN"
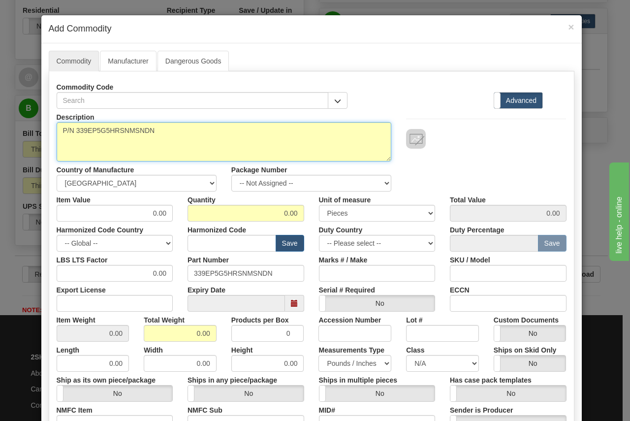
click at [73, 139] on textarea "P/N 339EP5G5HRSNMSNDN" at bounding box center [224, 141] width 335 height 39
click at [159, 130] on textarea "P/N 339EP5G5HRSNMSNDN" at bounding box center [224, 141] width 335 height 39
paste textarea "Motor Protection System, 339 Relay"
type textarea "P/N 339EP5G5HRSNMSNDN DESCRIPTION: Motor Protection System, 339 Relay"
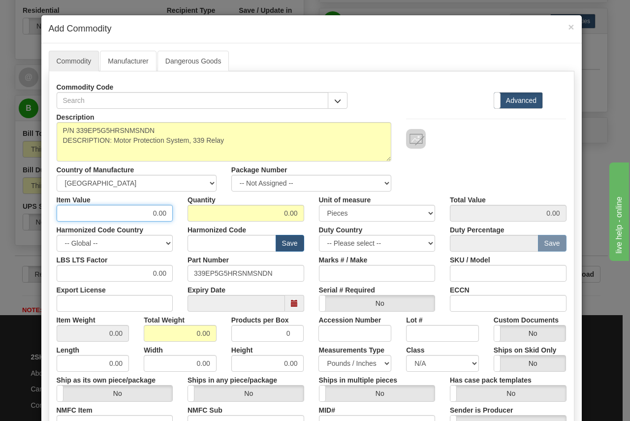
click at [138, 214] on input "0.00" at bounding box center [115, 213] width 117 height 17
click at [138, 213] on input "0.00" at bounding box center [115, 213] width 117 height 17
drag, startPoint x: 132, startPoint y: 212, endPoint x: 186, endPoint y: 211, distance: 54.2
click at [186, 211] on div "Item Value 0.00 Quantity 0.00 Unit of measure 3 Thousand Square Inches Adjustme…" at bounding box center [311, 207] width 525 height 30
type input "100"
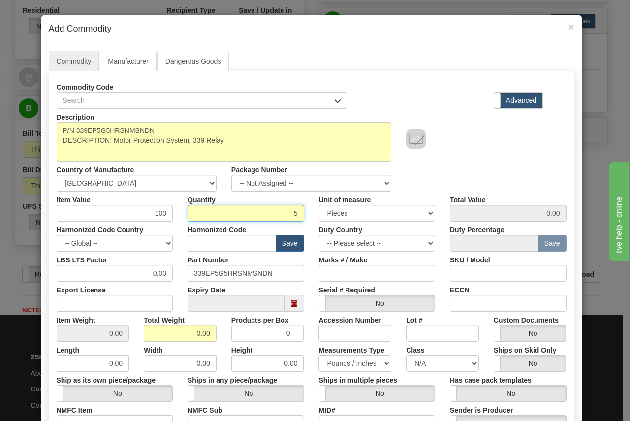
type input "5"
type input "500.00"
click at [201, 241] on input "text" at bounding box center [232, 243] width 89 height 17
paste input "8537.10.9160"
type input "8537.10.9160"
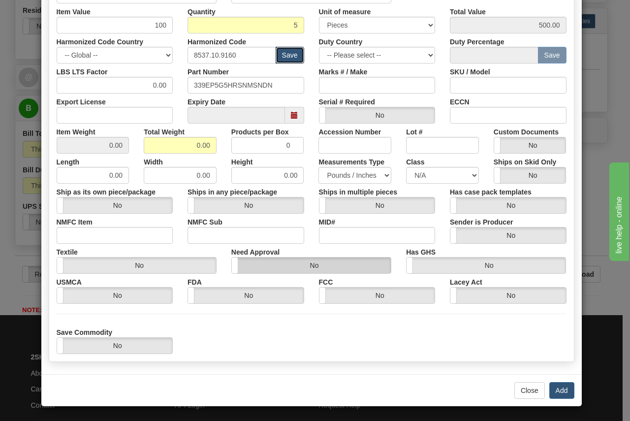
scroll to position [189, 0]
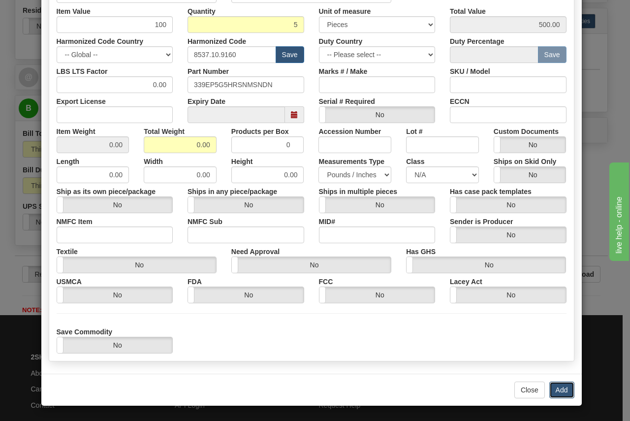
click at [561, 390] on button "Add" at bounding box center [562, 390] width 25 height 17
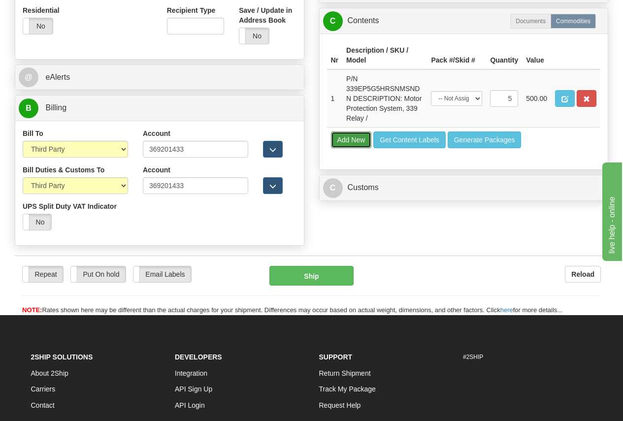
click at [345, 139] on button "Add New" at bounding box center [351, 140] width 41 height 17
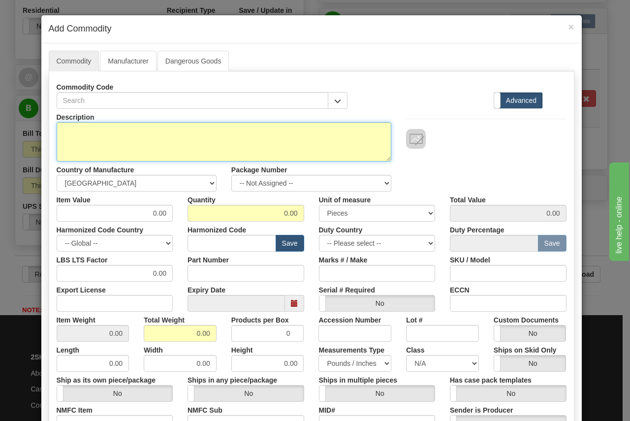
click at [84, 131] on textarea "Description" at bounding box center [224, 141] width 335 height 39
click at [71, 130] on textarea "Description" at bounding box center [224, 141] width 335 height 39
paste textarea "18L0-0075"
click at [116, 140] on textarea "P/N 18L0-0075 DESCRIPTION:" at bounding box center [224, 141] width 335 height 39
paste textarea "SR3 3"" COLLAR KIT"
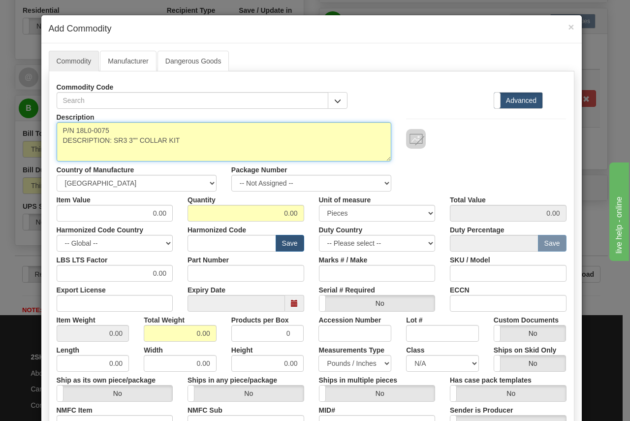
drag, startPoint x: 58, startPoint y: 129, endPoint x: 141, endPoint y: 132, distance: 83.3
click at [141, 132] on textarea "P/N 18L0-0075 DESCRIPTION: SR3 3"" COLLAR KIT" at bounding box center [224, 141] width 335 height 39
click at [95, 132] on textarea "P/N 18L0-0075 DESCRIPTION: SR3 3"" COLLAR KIT" at bounding box center [224, 141] width 335 height 39
click at [73, 129] on textarea "P/N 18L0-0075 DESCRIPTION: SR3 3"" COLLAR KIT" at bounding box center [224, 141] width 335 height 39
click at [144, 130] on textarea "P/N 18L0-0075 DESCRIPTION: SR3 3"" COLLAR KIT" at bounding box center [224, 141] width 335 height 39
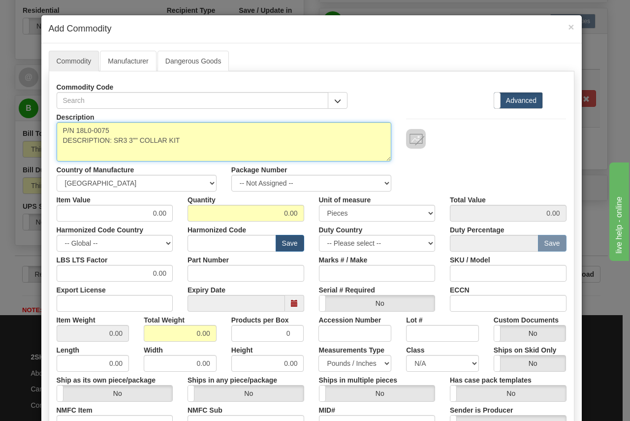
click at [134, 136] on textarea "P/N 18L0-0075 DESCRIPTION: SR3 3"" COLLAR KIT" at bounding box center [224, 141] width 335 height 39
drag, startPoint x: 108, startPoint y: 131, endPoint x: 74, endPoint y: 132, distance: 34.0
click at [74, 132] on textarea "P/N 18L0-0075 DESCRIPTION: SR3 3"" COLLAR KIT" at bounding box center [224, 141] width 335 height 39
type textarea "P/N 18L0-0075 DESCRIPTION: SR3 3"" COLLAR KIT"
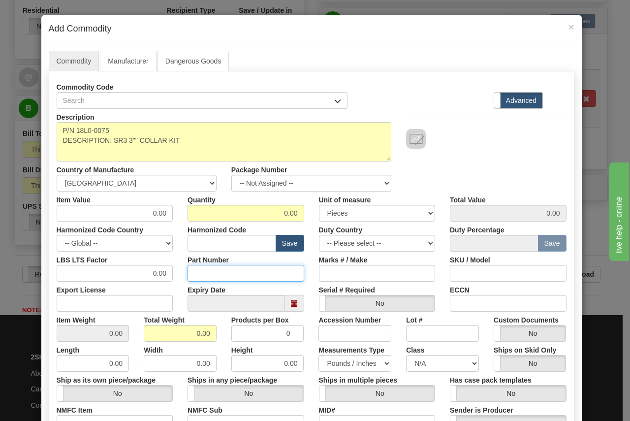
click at [204, 274] on input "Part Number" at bounding box center [246, 273] width 117 height 17
paste input "18L0-0075"
type input "18L0-0075"
click at [207, 240] on input "text" at bounding box center [232, 243] width 89 height 17
paste input "8538.90.7080"
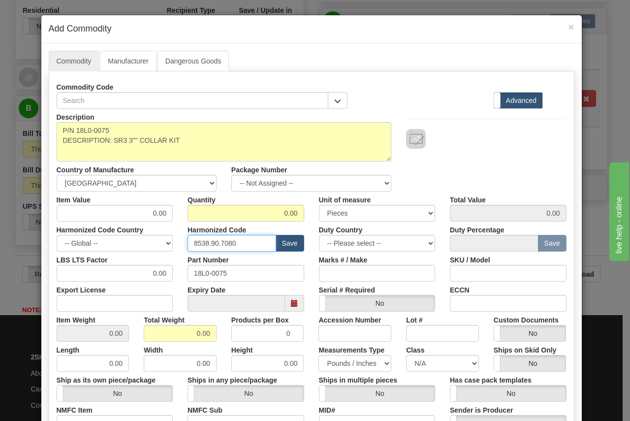
type input "8538.90.7080"
drag, startPoint x: 146, startPoint y: 214, endPoint x: 168, endPoint y: 210, distance: 22.4
click at [169, 211] on input "0.00" at bounding box center [115, 213] width 117 height 17
type input "50"
type input "5"
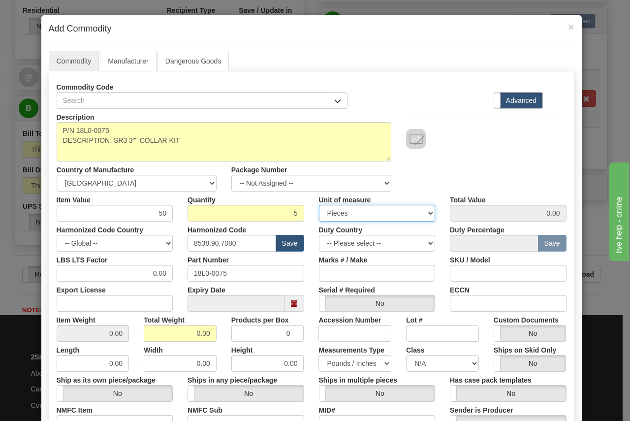
type input "250.00"
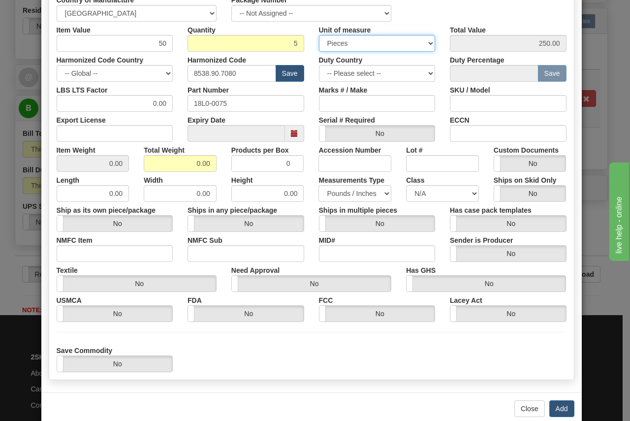
scroll to position [189, 0]
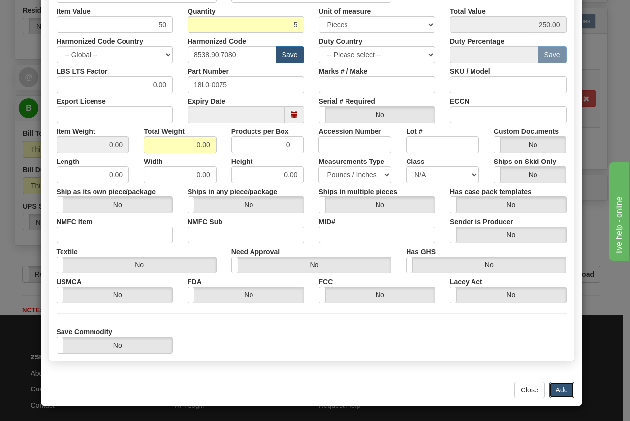
click at [562, 393] on button "Add" at bounding box center [562, 390] width 25 height 17
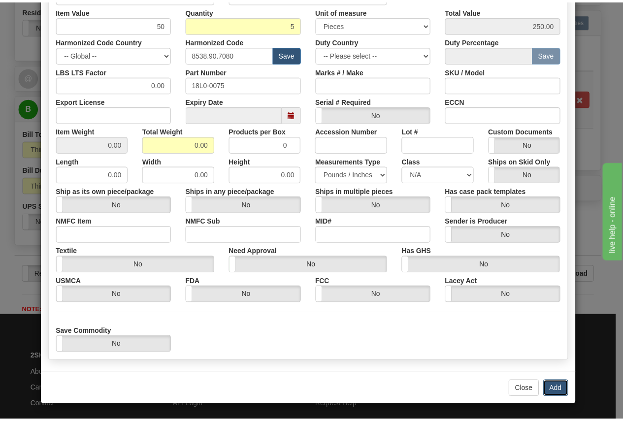
scroll to position [0, 0]
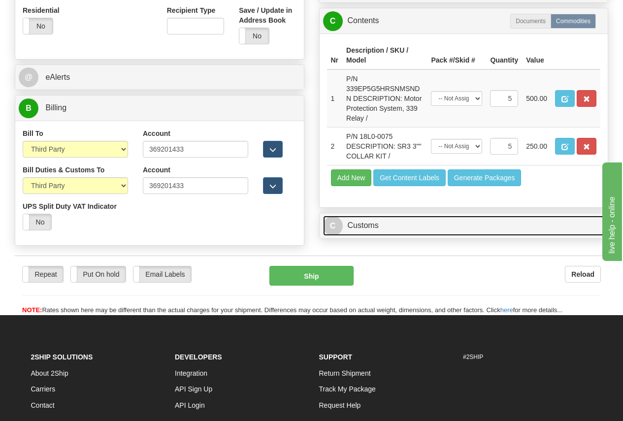
click at [370, 226] on link "C Customs" at bounding box center [464, 226] width 282 height 20
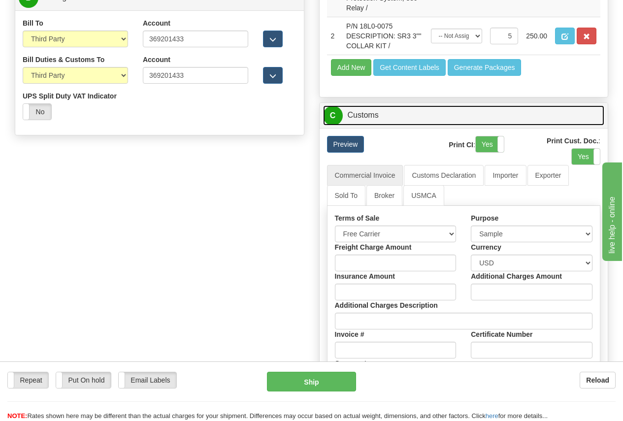
scroll to position [788, 0]
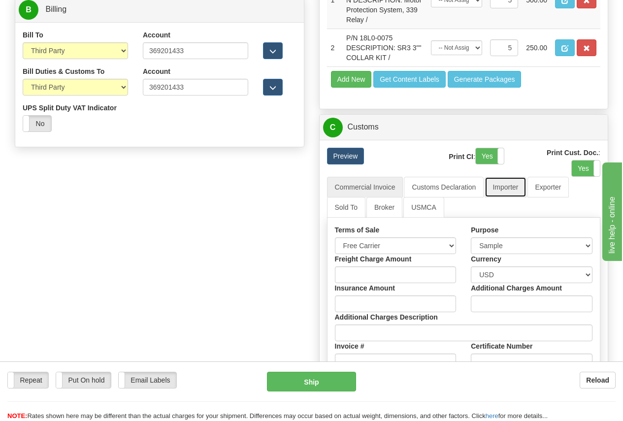
click at [505, 190] on link "Importer" at bounding box center [505, 187] width 41 height 21
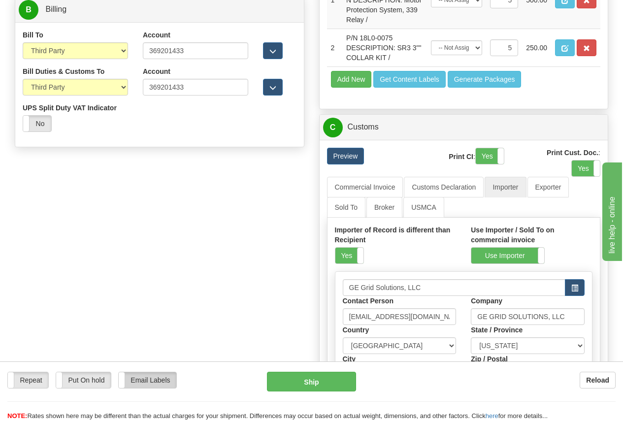
click at [153, 378] on label "Email Labels" at bounding box center [148, 380] width 58 height 16
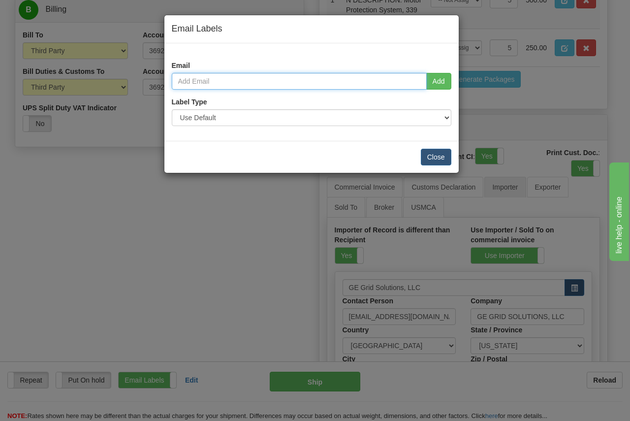
click at [196, 81] on input "email" at bounding box center [299, 81] width 255 height 17
type input "GRANT.MORTON@GE.COM"
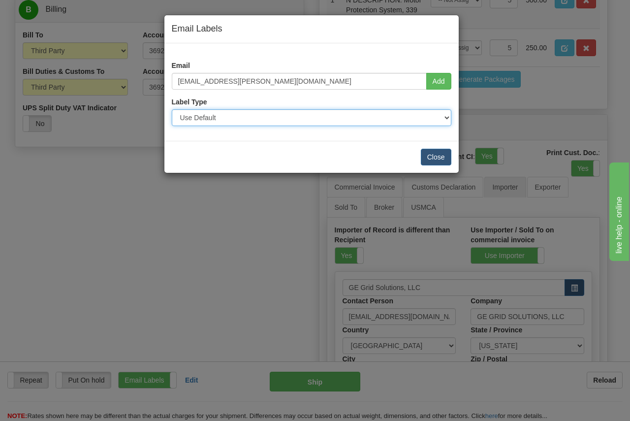
click at [224, 118] on select "Use Default Laser (8 ½” x 11”) Thermal (4” x 6”) Packing Slip (8 ½” x 11”)" at bounding box center [312, 117] width 280 height 17
select select "1"
click at [172, 109] on select "Use Default Laser (8 ½” x 11”) Thermal (4” x 6”) Packing Slip (8 ½” x 11”)" at bounding box center [312, 117] width 280 height 17
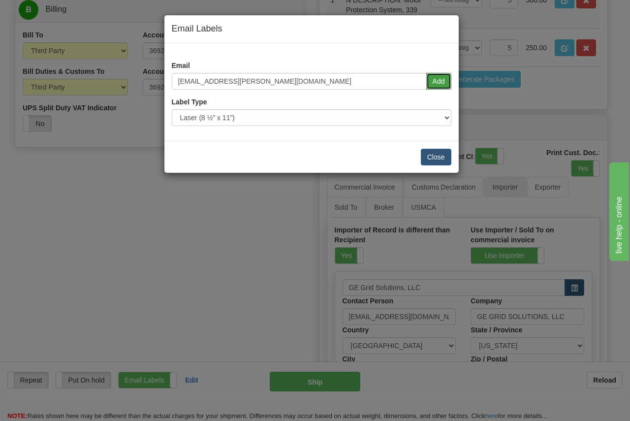
click at [441, 83] on button "Add" at bounding box center [439, 81] width 25 height 17
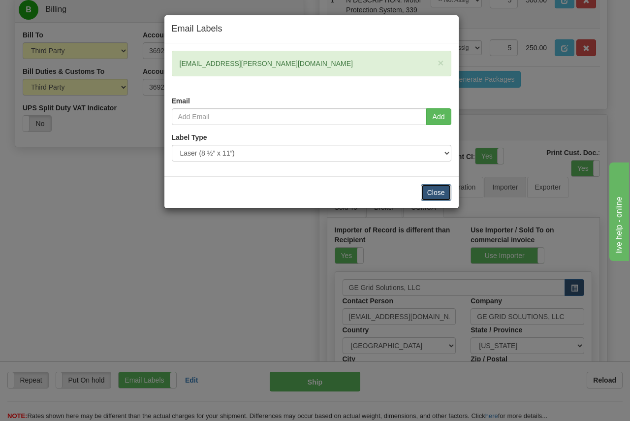
click at [432, 194] on button "Close" at bounding box center [436, 192] width 31 height 17
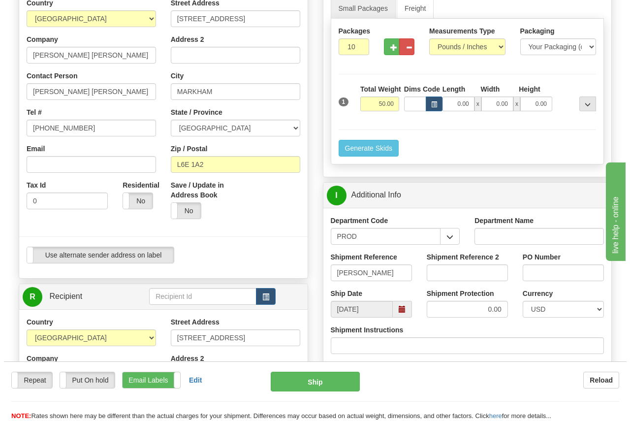
scroll to position [345, 0]
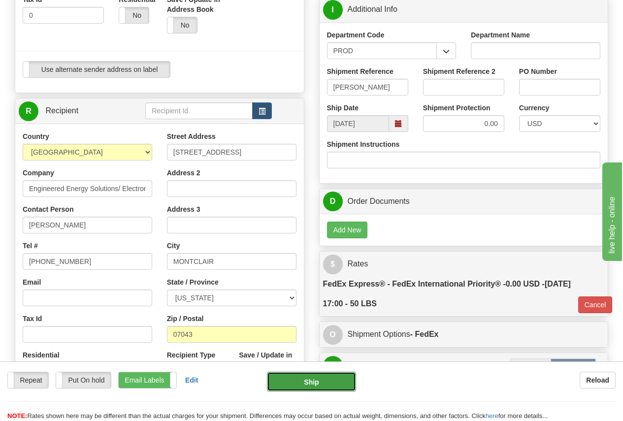
click at [318, 381] on button "Ship" at bounding box center [311, 382] width 89 height 20
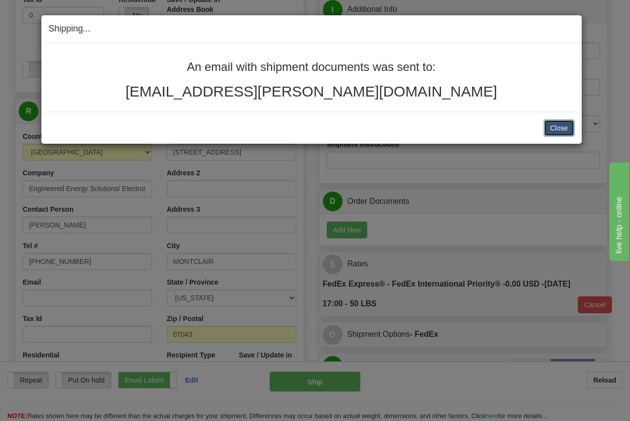
click at [560, 126] on button "Close" at bounding box center [559, 128] width 31 height 17
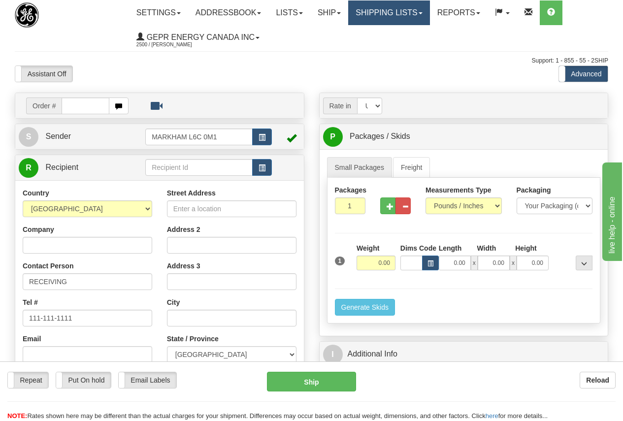
click at [406, 14] on link "Shipping lists" at bounding box center [388, 12] width 81 height 25
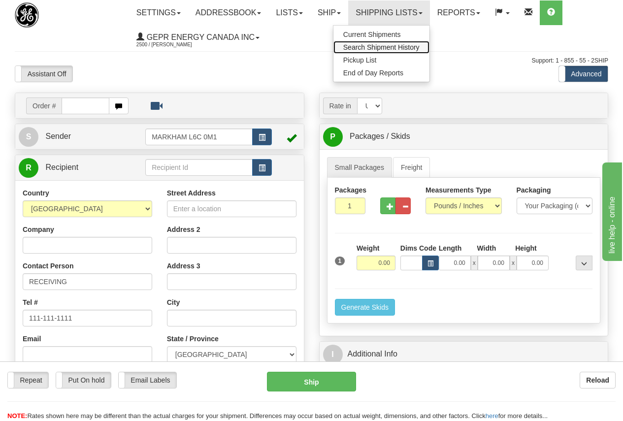
click at [413, 46] on span "Search Shipment History" at bounding box center [381, 47] width 76 height 8
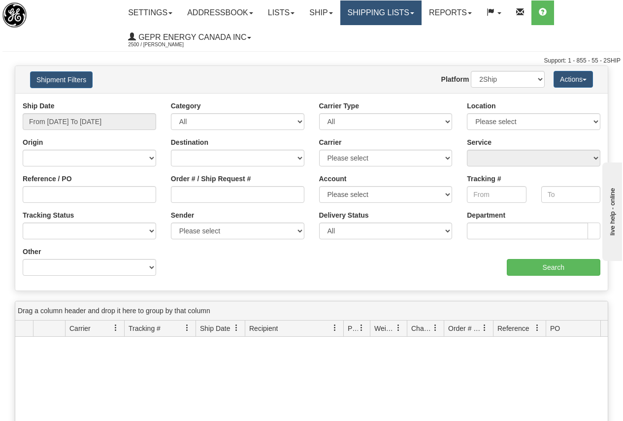
click at [377, 13] on link "Shipping lists" at bounding box center [380, 12] width 81 height 25
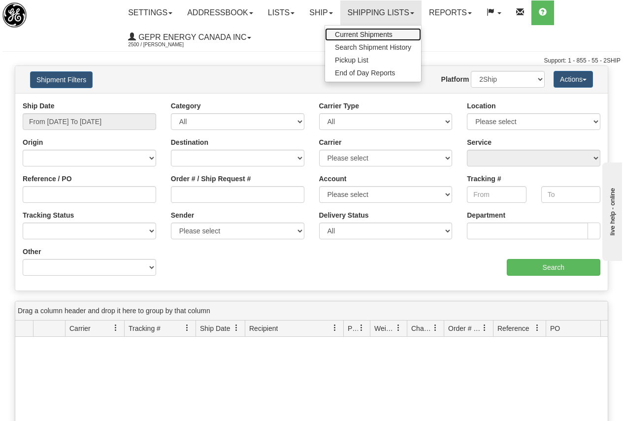
click at [368, 31] on span "Current Shipments" at bounding box center [364, 35] width 58 height 8
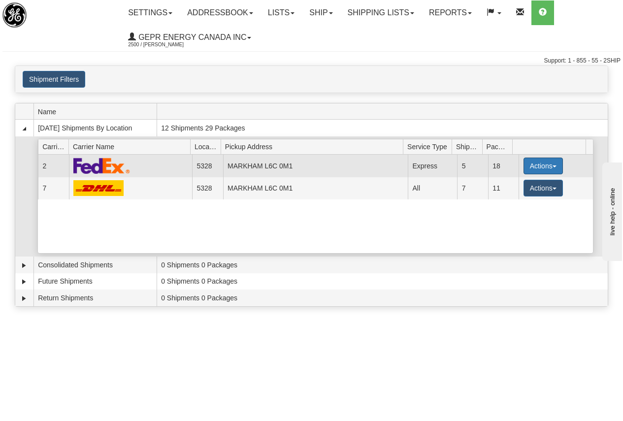
click at [535, 163] on button "Actions" at bounding box center [543, 166] width 39 height 17
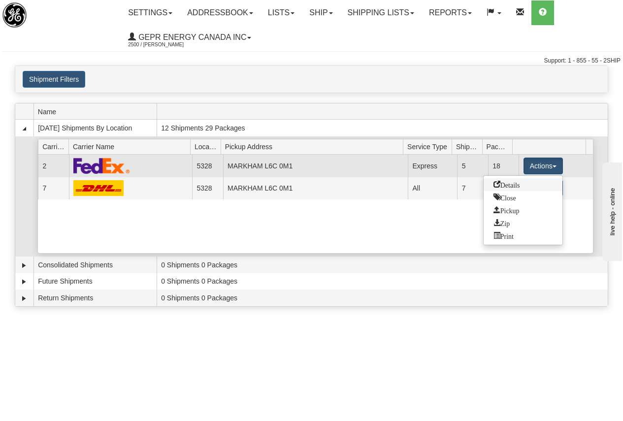
click at [515, 185] on span "Details" at bounding box center [507, 184] width 27 height 7
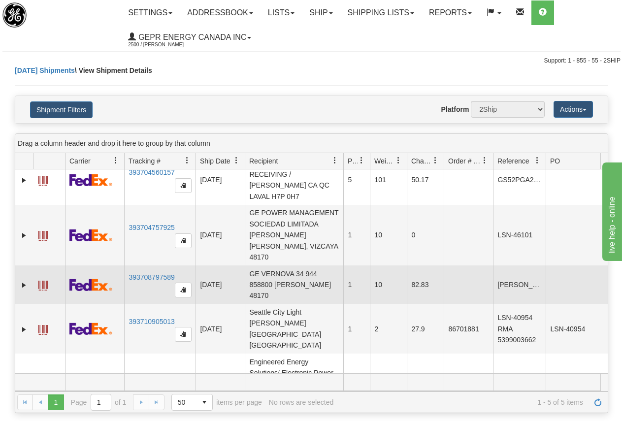
scroll to position [22, 0]
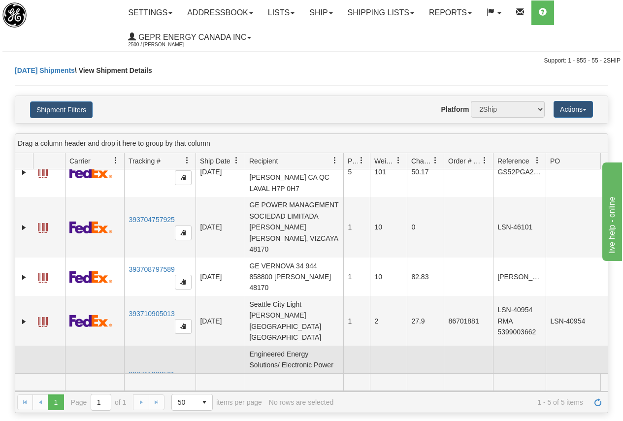
click at [43, 378] on span at bounding box center [43, 383] width 10 height 10
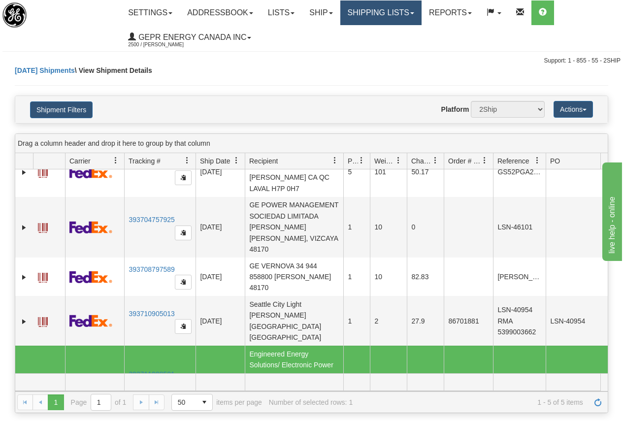
click at [362, 8] on link "Shipping lists" at bounding box center [380, 12] width 81 height 25
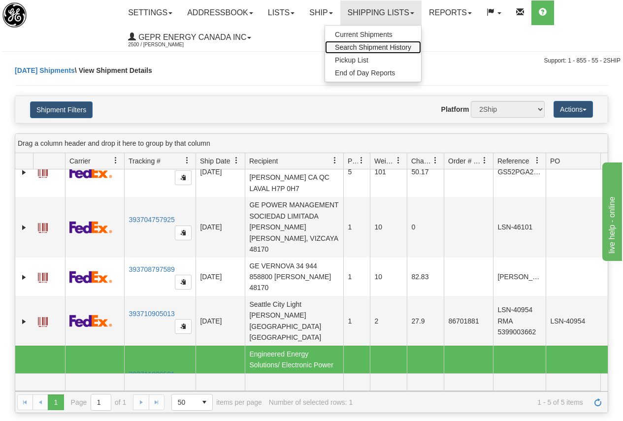
click at [395, 48] on span "Search Shipment History" at bounding box center [373, 47] width 76 height 8
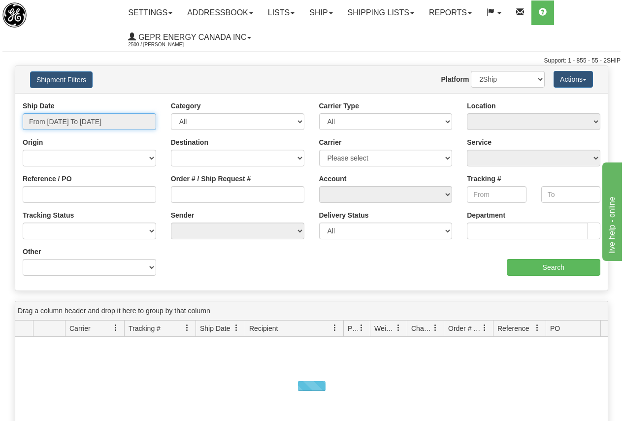
type input "[DATE]"
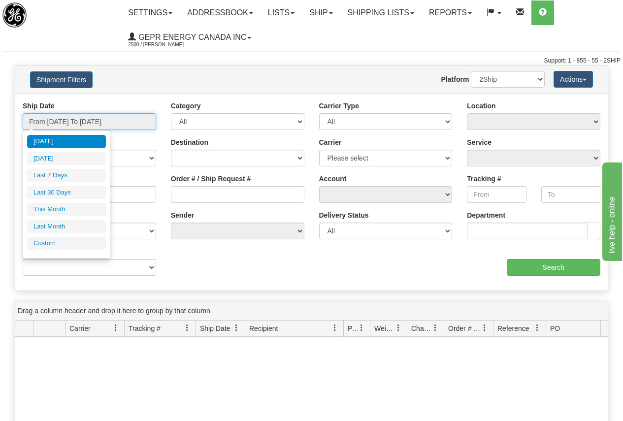
click at [97, 117] on input "From [DATE] To [DATE]" at bounding box center [89, 121] width 133 height 17
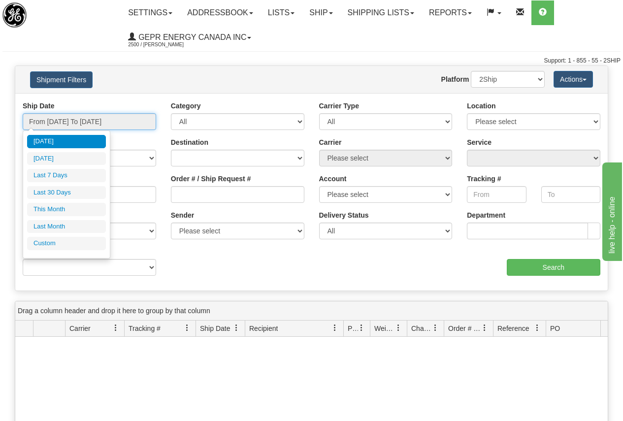
type input "[DATE]"
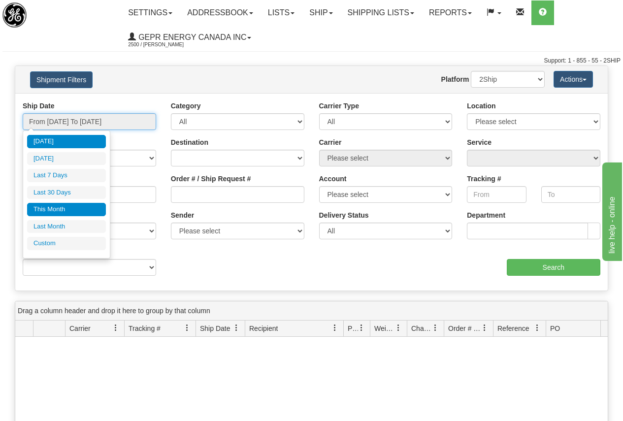
type input "[DATE]"
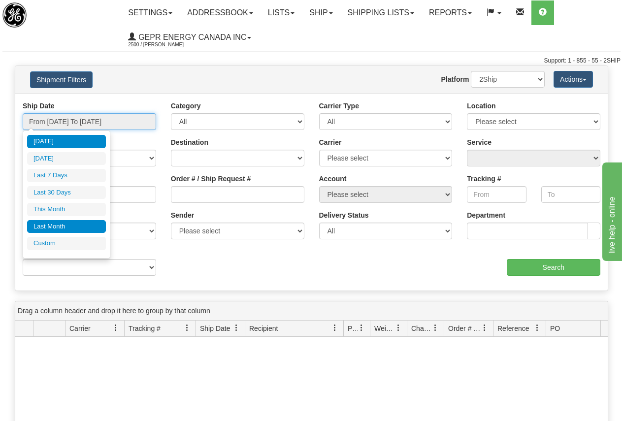
type input "[DATE]"
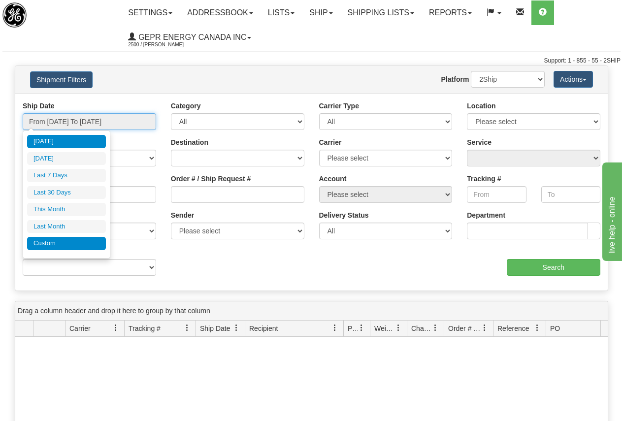
type input "[DATE]"
click at [40, 244] on li "Custom" at bounding box center [66, 243] width 79 height 13
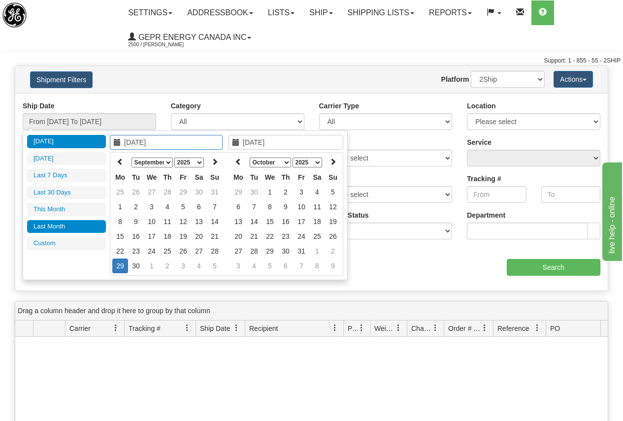
type input "[DATE]"
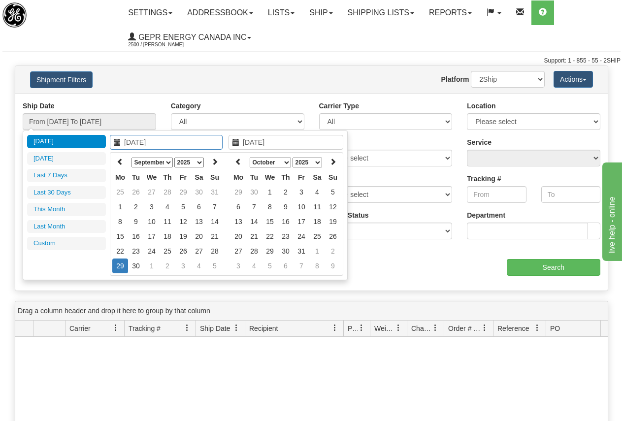
type input "[DATE]"
click at [121, 162] on icon at bounding box center [120, 161] width 7 height 7
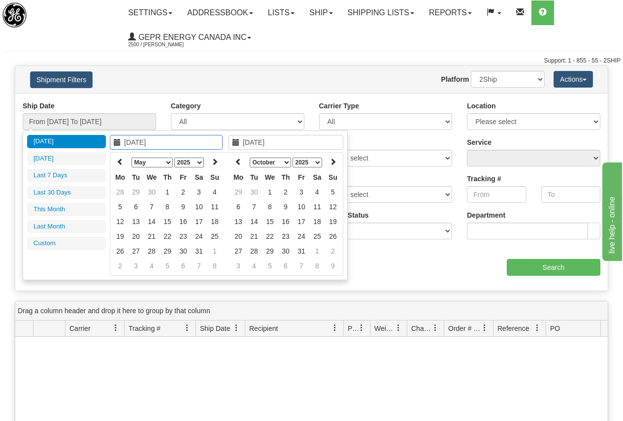
click at [121, 162] on icon at bounding box center [120, 161] width 7 height 7
type input "[DATE]"
click at [133, 192] on td "1" at bounding box center [136, 192] width 16 height 15
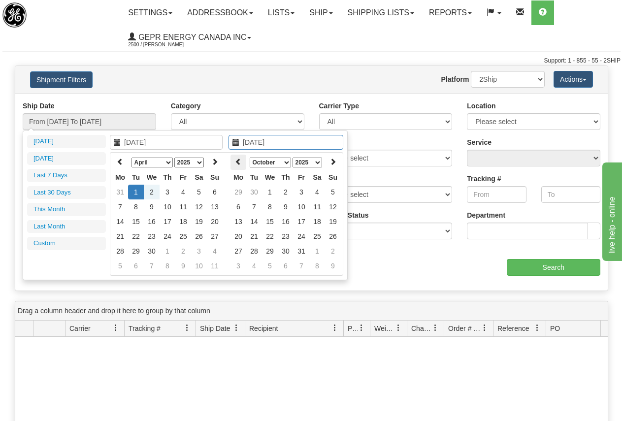
click at [235, 159] on icon at bounding box center [238, 161] width 7 height 7
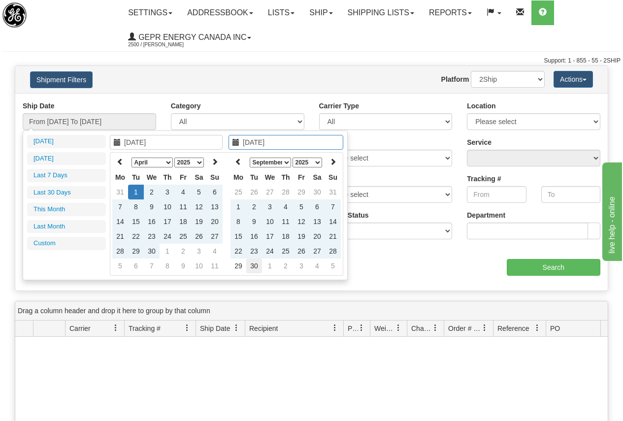
type input "[DATE]"
click at [252, 262] on td "30" at bounding box center [254, 266] width 16 height 15
type input "From [DATE] To [DATE]"
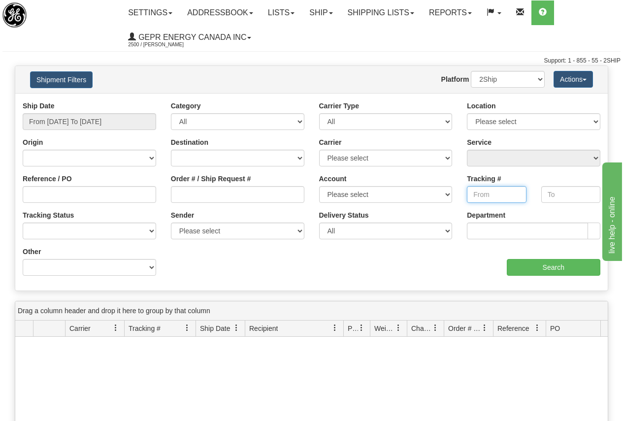
click at [482, 195] on input "Tracking #" at bounding box center [496, 194] width 59 height 17
paste input "1296884245"
click at [550, 269] on input "Search" at bounding box center [554, 267] width 94 height 17
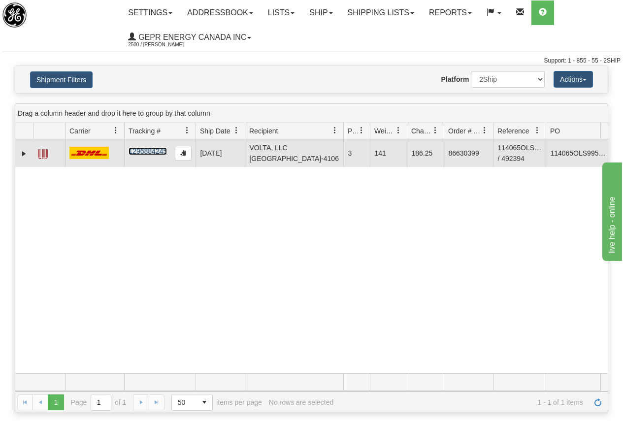
click at [151, 149] on link "1296884245" at bounding box center [148, 151] width 38 height 8
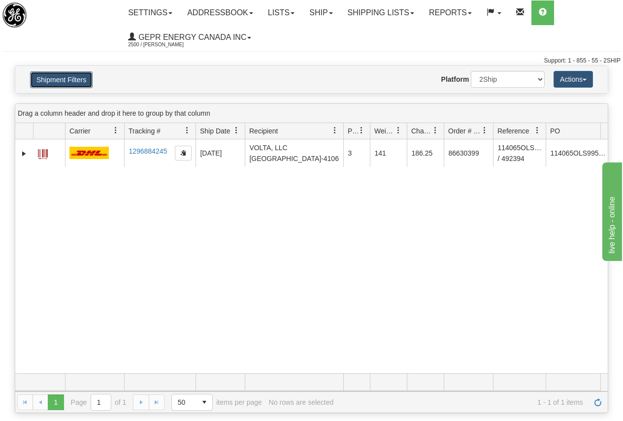
click at [76, 78] on button "Shipment Filters" at bounding box center [61, 79] width 63 height 17
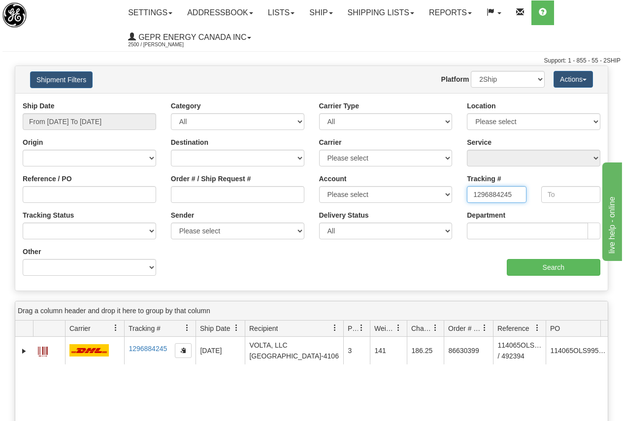
drag, startPoint x: 468, startPoint y: 195, endPoint x: 530, endPoint y: 189, distance: 62.3
click at [530, 189] on div "Tracking # 1296884245" at bounding box center [497, 192] width 74 height 36
paste input "8209269961"
click at [553, 266] on input "Search" at bounding box center [554, 267] width 94 height 17
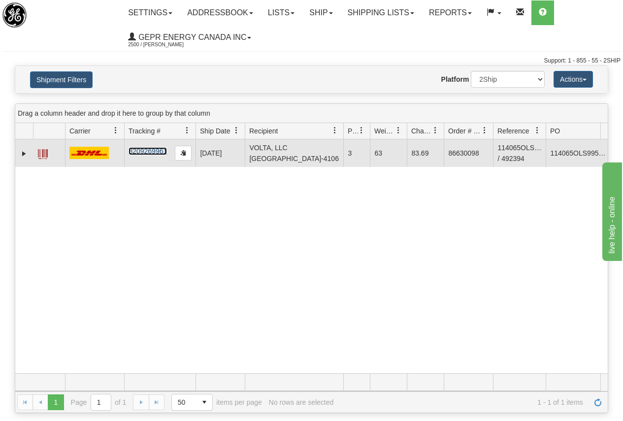
click at [153, 149] on link "8209269961" at bounding box center [148, 151] width 38 height 8
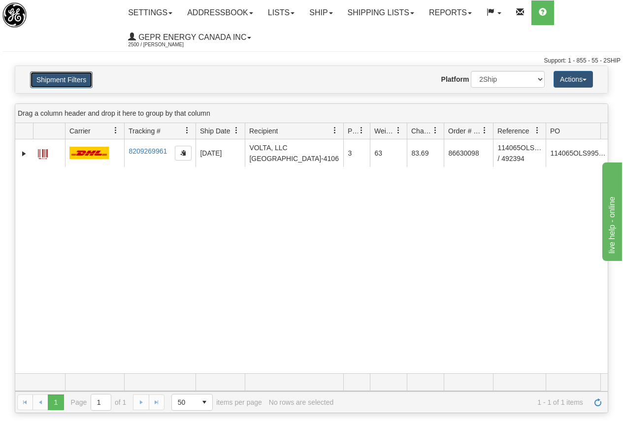
click at [58, 75] on button "Shipment Filters" at bounding box center [61, 79] width 63 height 17
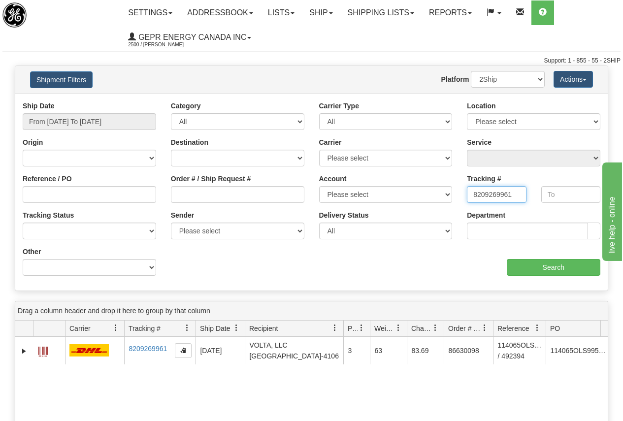
click at [470, 197] on input "8209269961" at bounding box center [496, 194] width 59 height 17
type input "1"
paste input "5295208391"
click at [539, 267] on input "Search" at bounding box center [554, 267] width 94 height 17
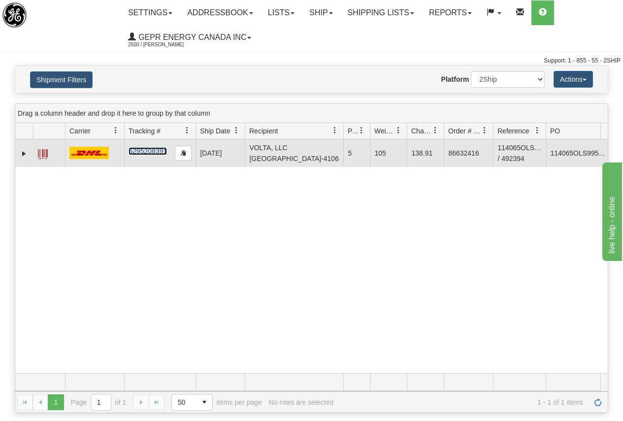
click at [151, 150] on link "5295208391" at bounding box center [148, 151] width 38 height 8
click at [23, 152] on link "Expand" at bounding box center [24, 154] width 10 height 10
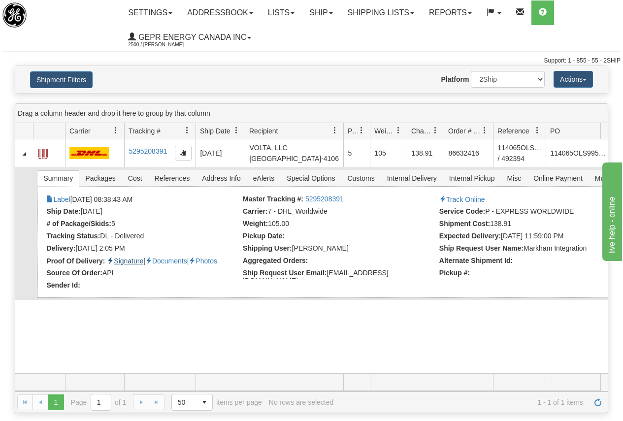
click at [132, 260] on link "Signature" at bounding box center [125, 261] width 36 height 8
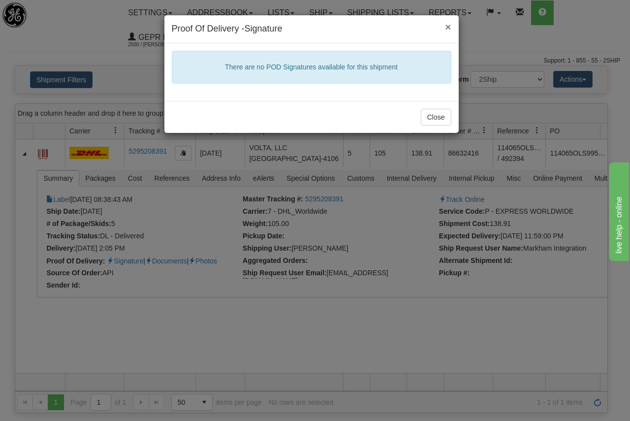
click at [447, 25] on span "×" at bounding box center [448, 26] width 6 height 11
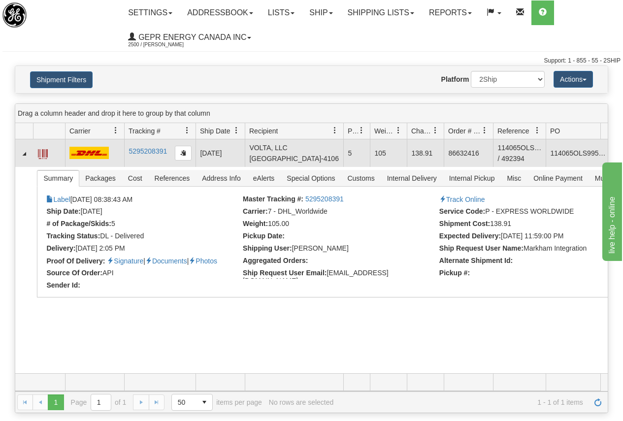
click at [43, 152] on span at bounding box center [43, 154] width 10 height 10
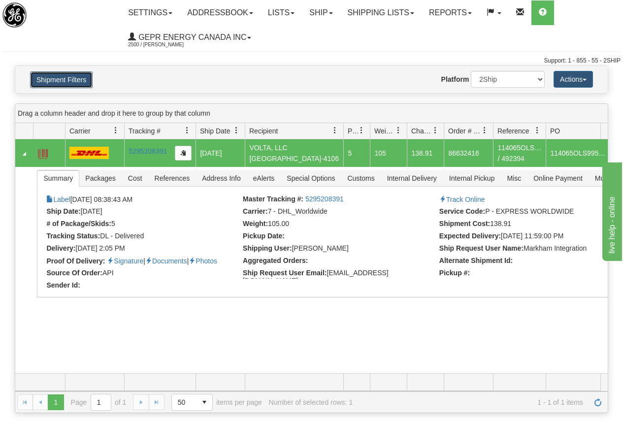
click at [71, 78] on button "Shipment Filters" at bounding box center [61, 79] width 63 height 17
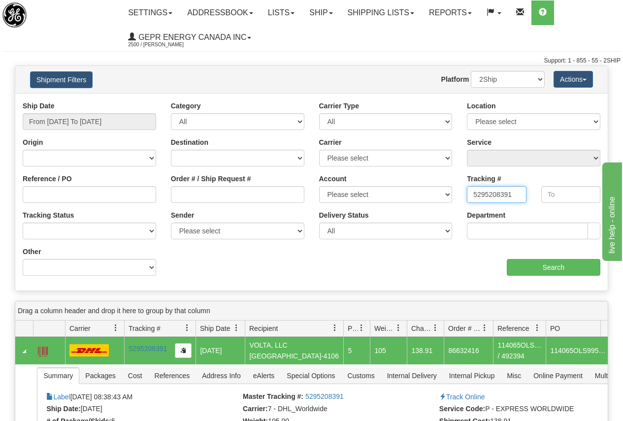
drag, startPoint x: 469, startPoint y: 197, endPoint x: 518, endPoint y: 187, distance: 50.2
click at [518, 187] on input "5295208391" at bounding box center [496, 194] width 59 height 17
paste input "820926996"
click at [548, 266] on input "Search" at bounding box center [554, 267] width 94 height 17
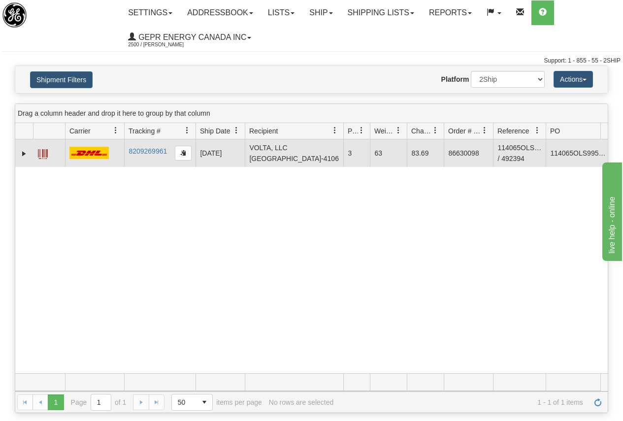
click at [43, 152] on span at bounding box center [43, 154] width 10 height 10
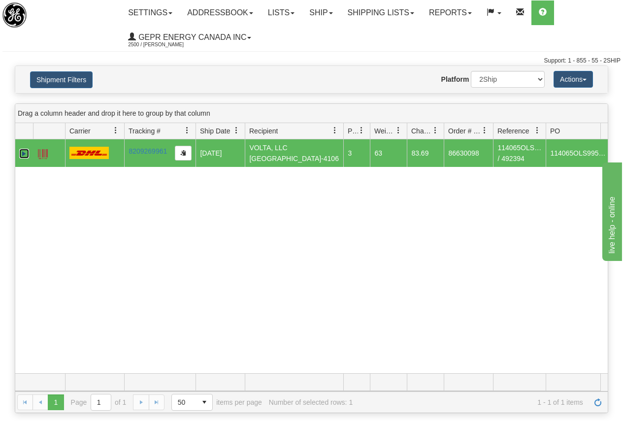
click at [24, 153] on link "Expand" at bounding box center [24, 154] width 10 height 10
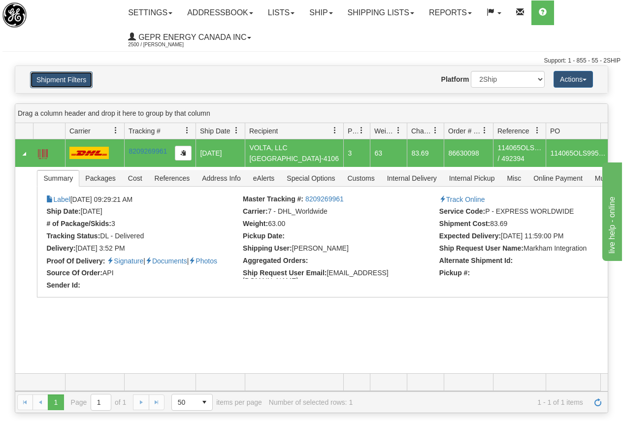
click at [63, 78] on button "Shipment Filters" at bounding box center [61, 79] width 63 height 17
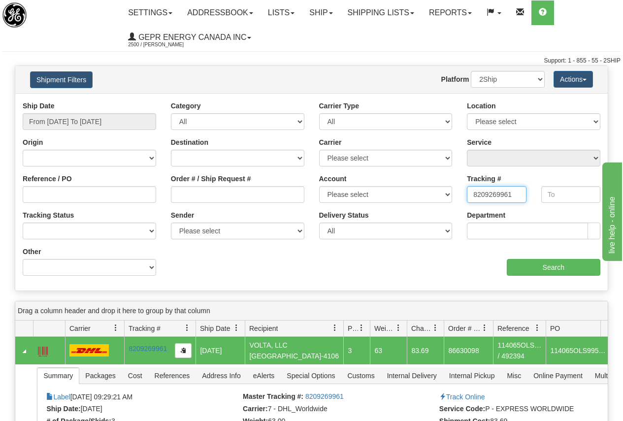
drag, startPoint x: 468, startPoint y: 198, endPoint x: 520, endPoint y: 197, distance: 52.2
click at [520, 197] on input "8209269961" at bounding box center [496, 194] width 59 height 17
paste input "1296884245"
type input "1296884245"
click at [552, 269] on input "Search" at bounding box center [554, 267] width 94 height 17
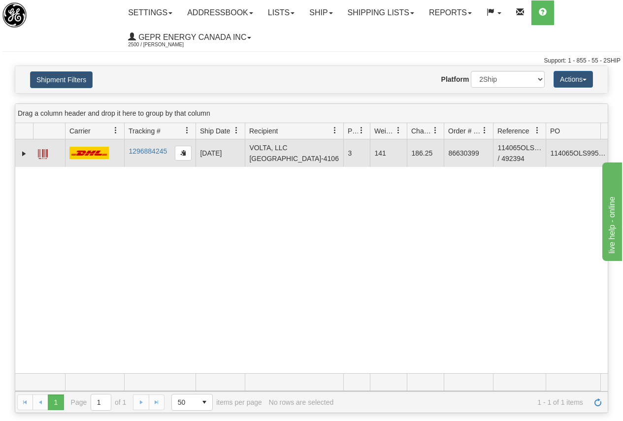
click at [40, 155] on span at bounding box center [43, 154] width 10 height 10
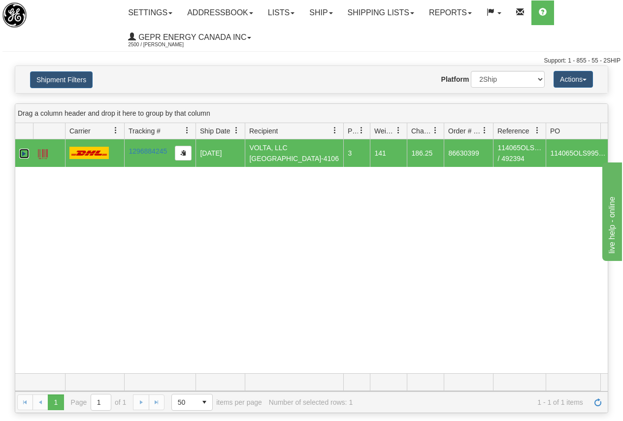
click at [28, 154] on link "Expand" at bounding box center [24, 154] width 10 height 10
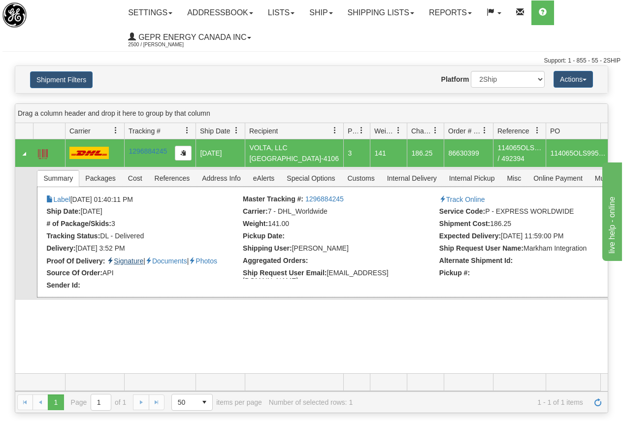
click at [131, 263] on link "Signature" at bounding box center [125, 261] width 36 height 8
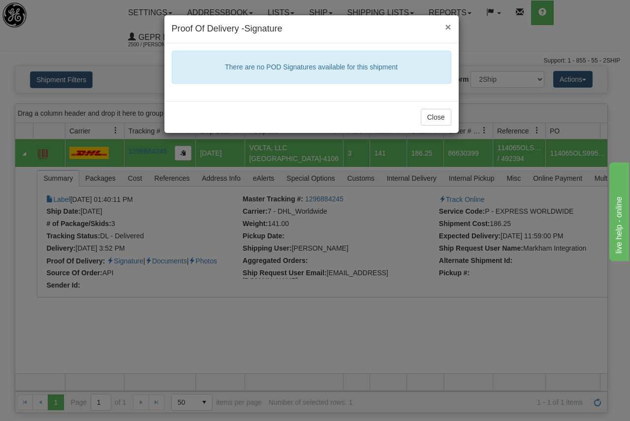
click at [446, 25] on span "×" at bounding box center [448, 26] width 6 height 11
